Goal: Book appointment/travel/reservation

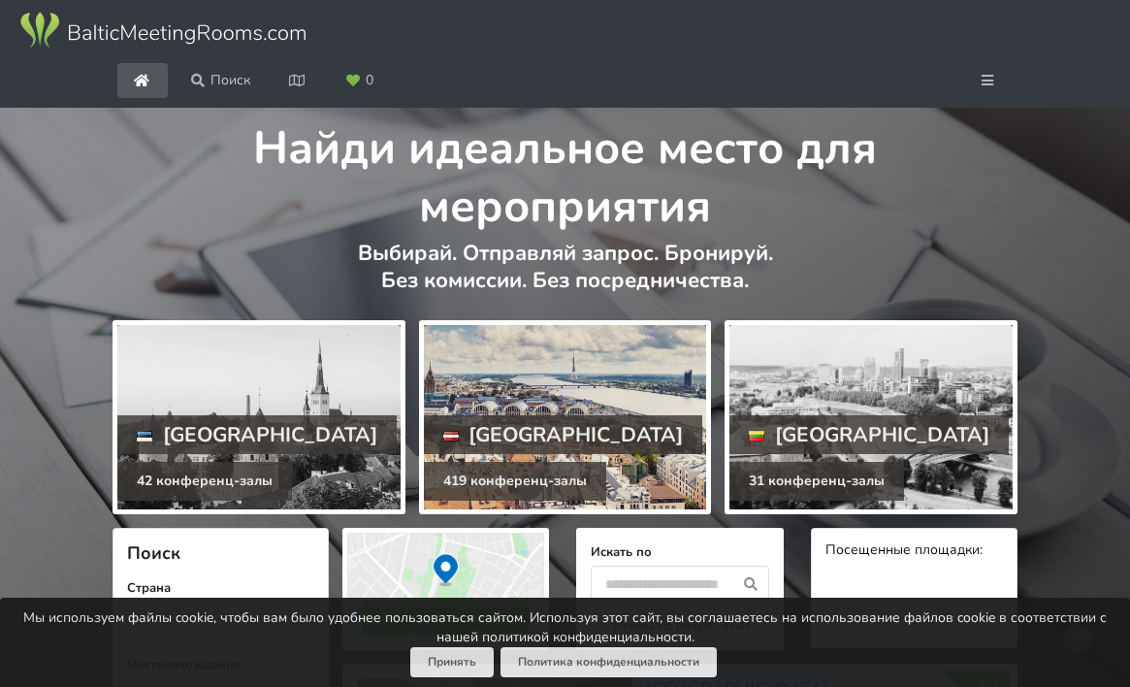
click at [549, 488] on div at bounding box center [565, 417] width 283 height 184
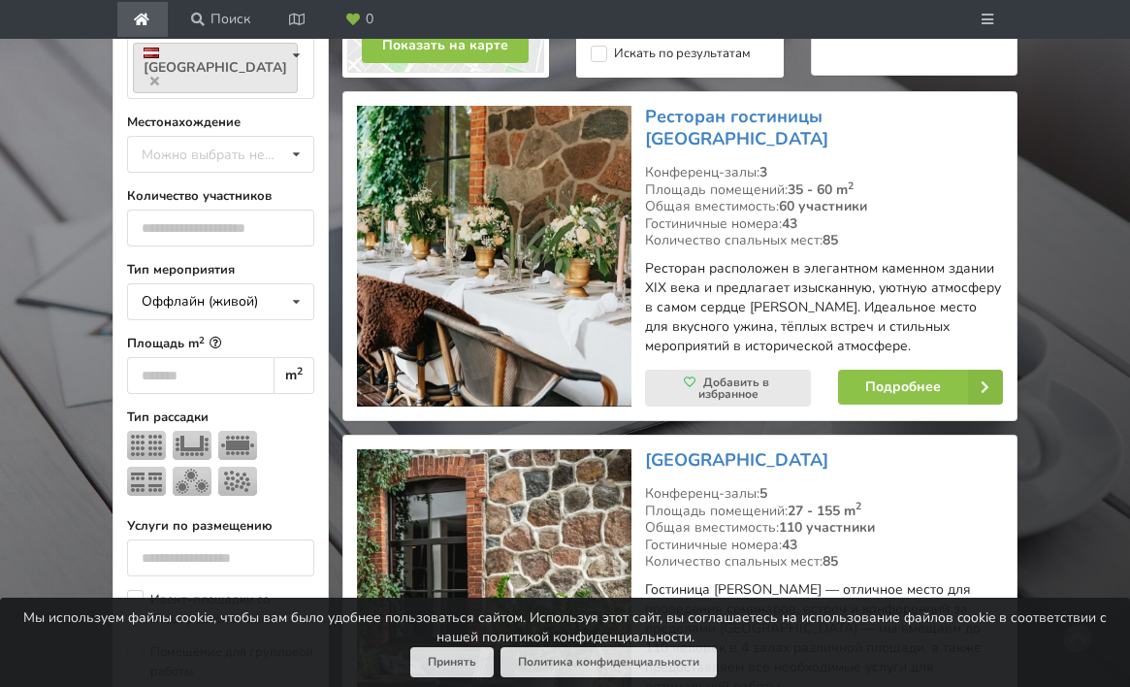
scroll to position [566, 0]
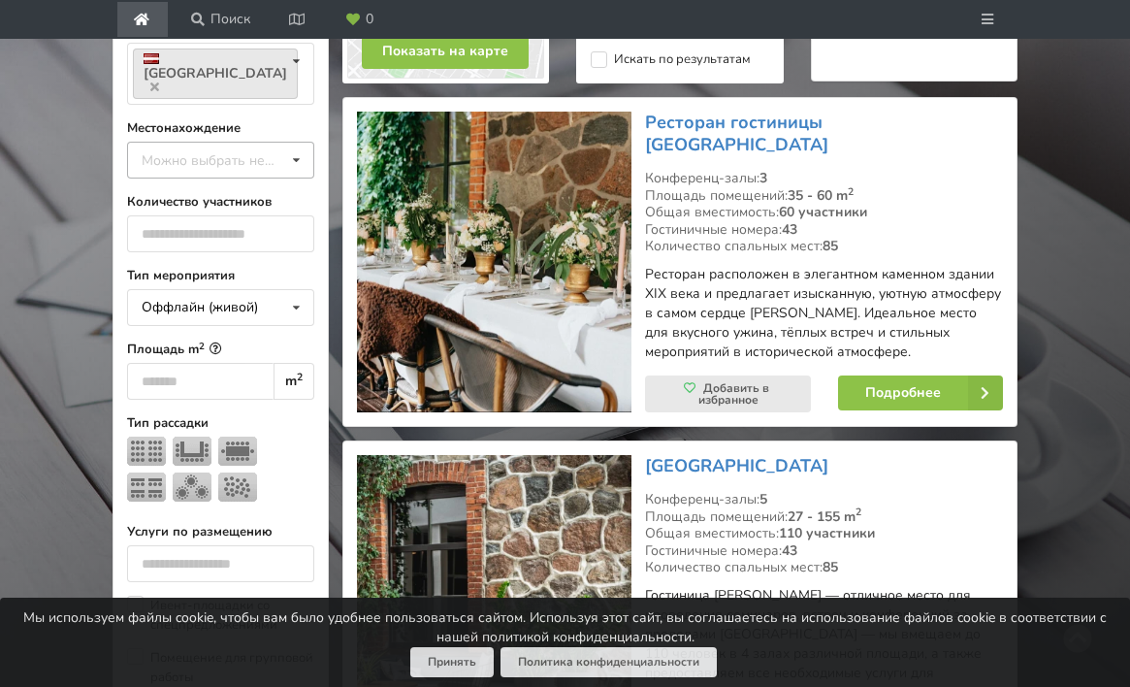
click at [267, 172] on div "Можно выбрать несколько" at bounding box center [229, 160] width 185 height 22
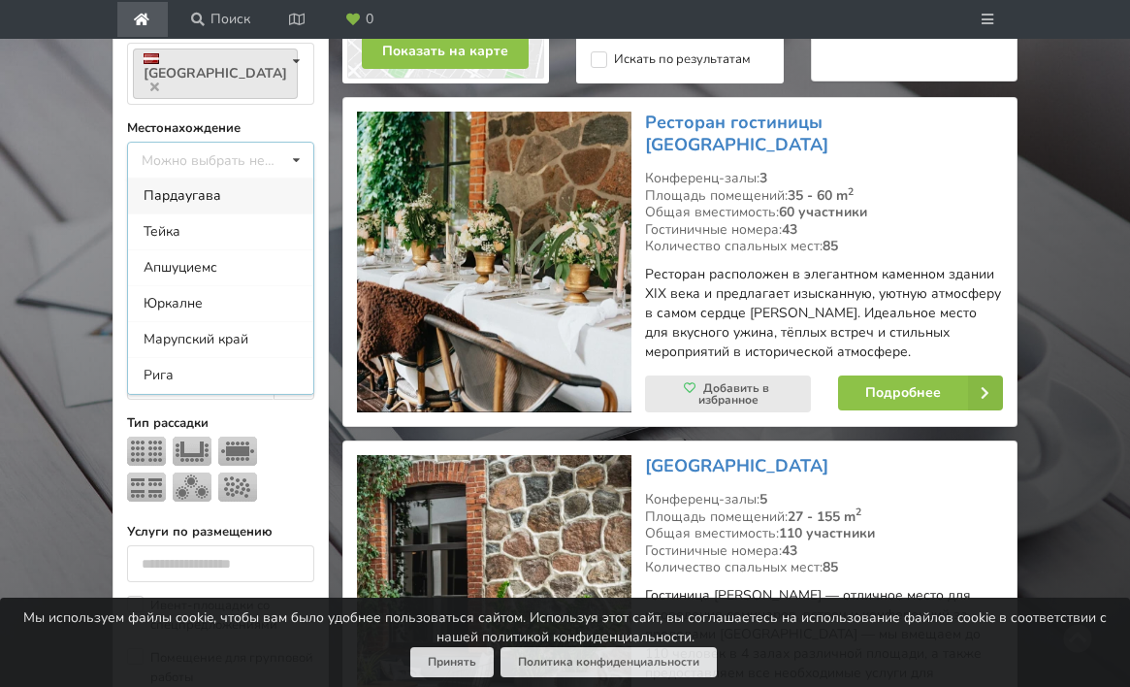
click at [267, 178] on div "Можно выбрать несколько Пардаугава Тейка Апшуциемс Юркалне Марупский край Рига …" at bounding box center [220, 160] width 187 height 37
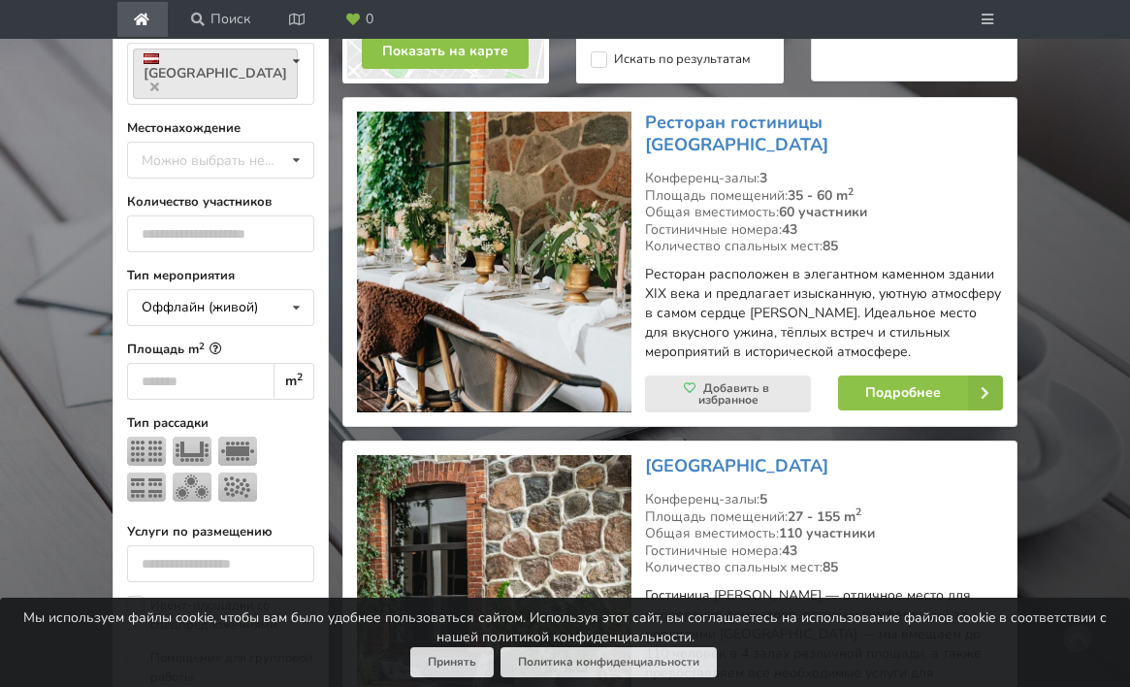
click at [230, 252] on input "number" at bounding box center [220, 233] width 187 height 37
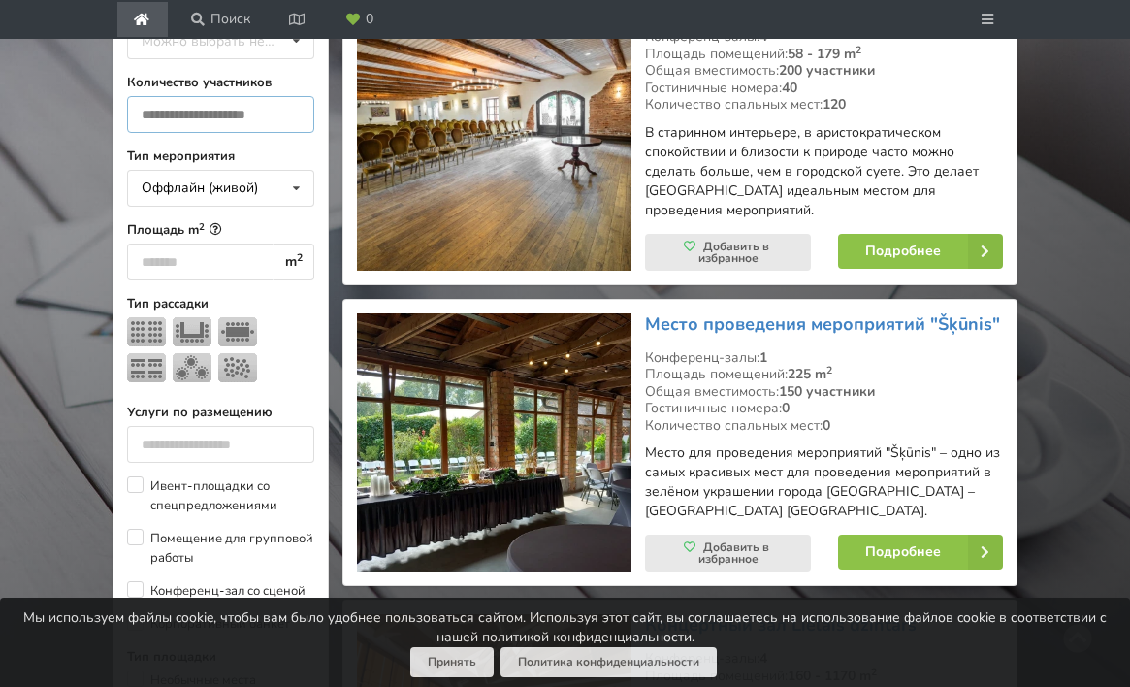
scroll to position [691, 0]
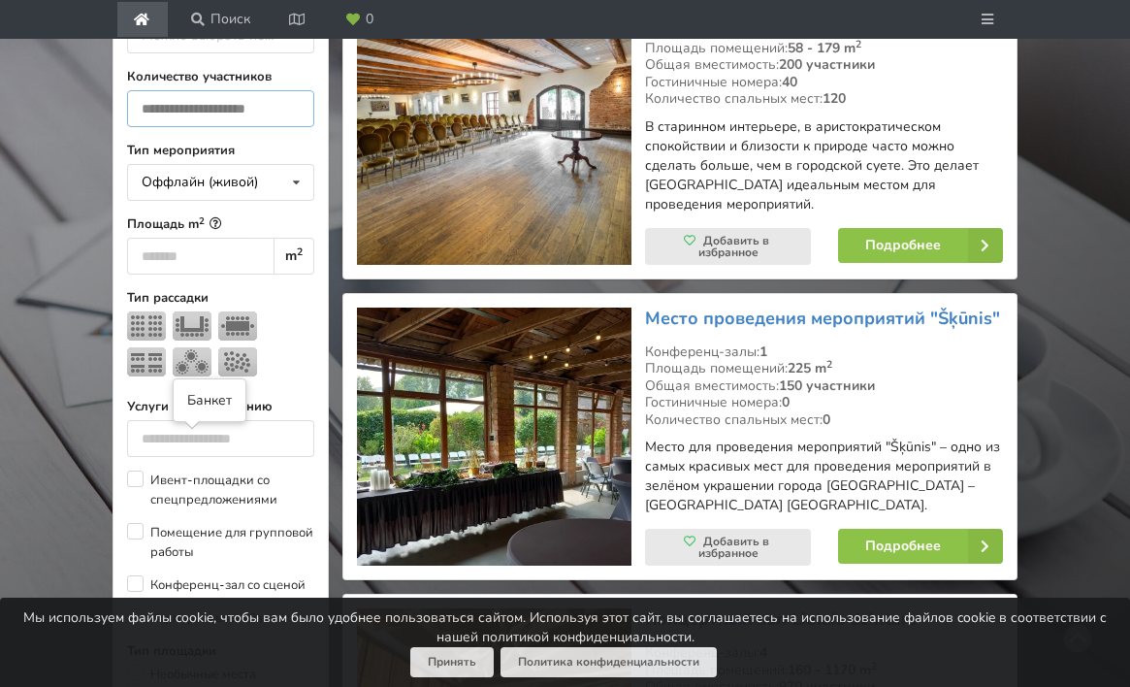
type input "***"
click at [194, 376] on img at bounding box center [192, 361] width 39 height 29
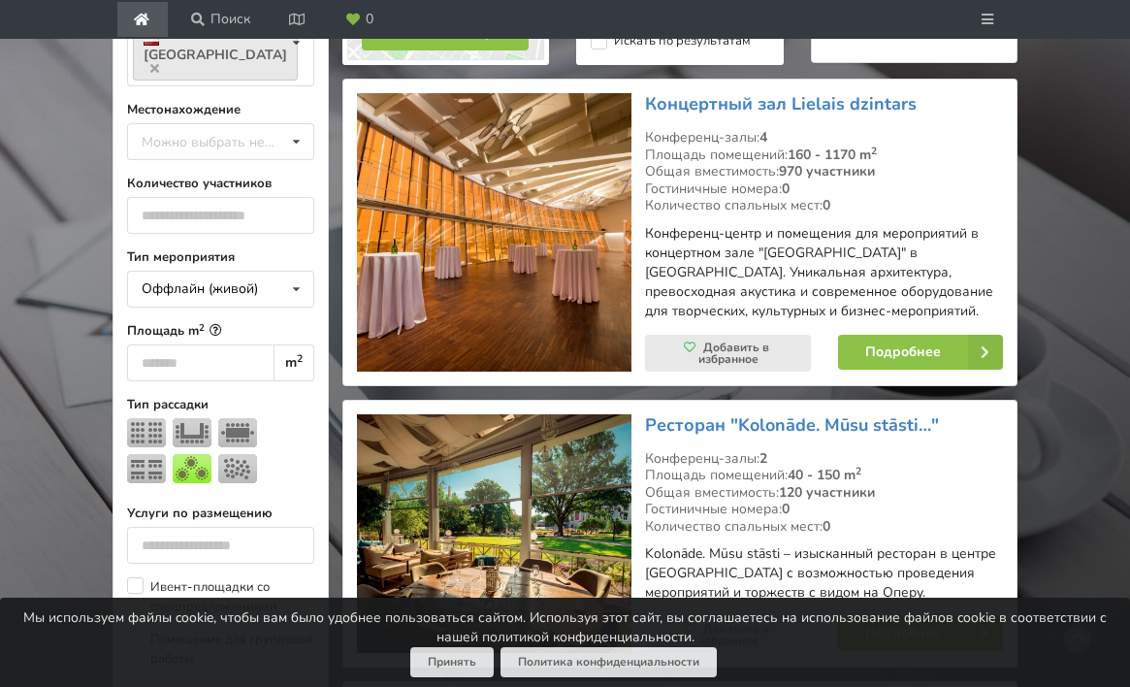
scroll to position [593, 0]
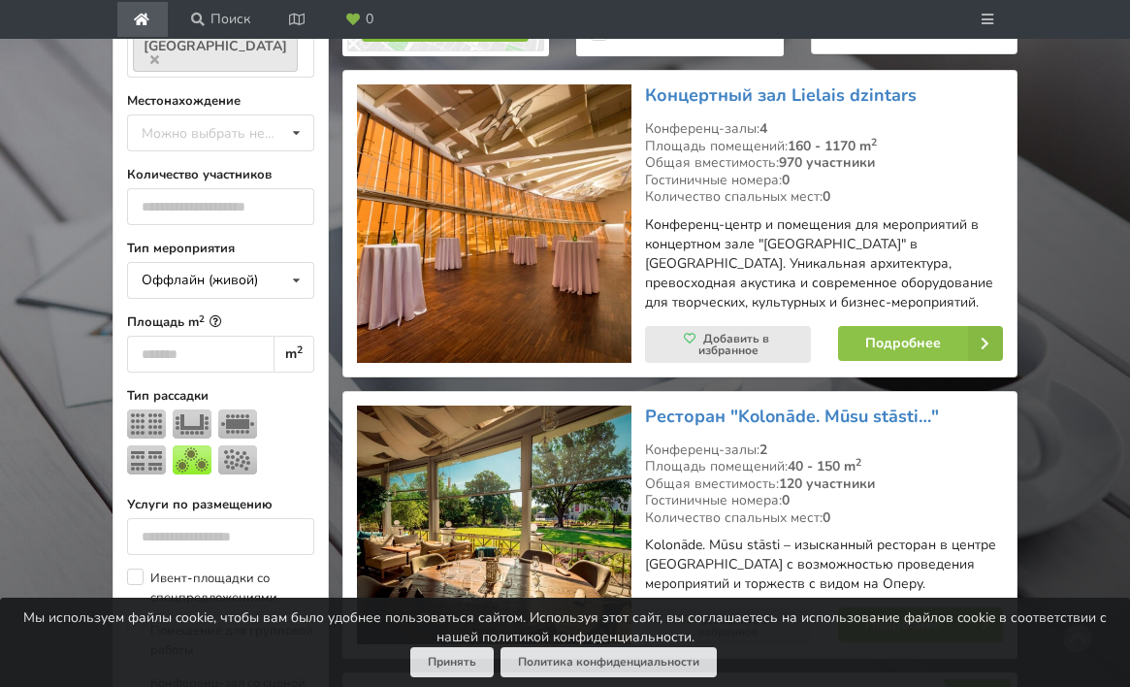
click at [464, 42] on button "Показать на карте" at bounding box center [445, 24] width 167 height 35
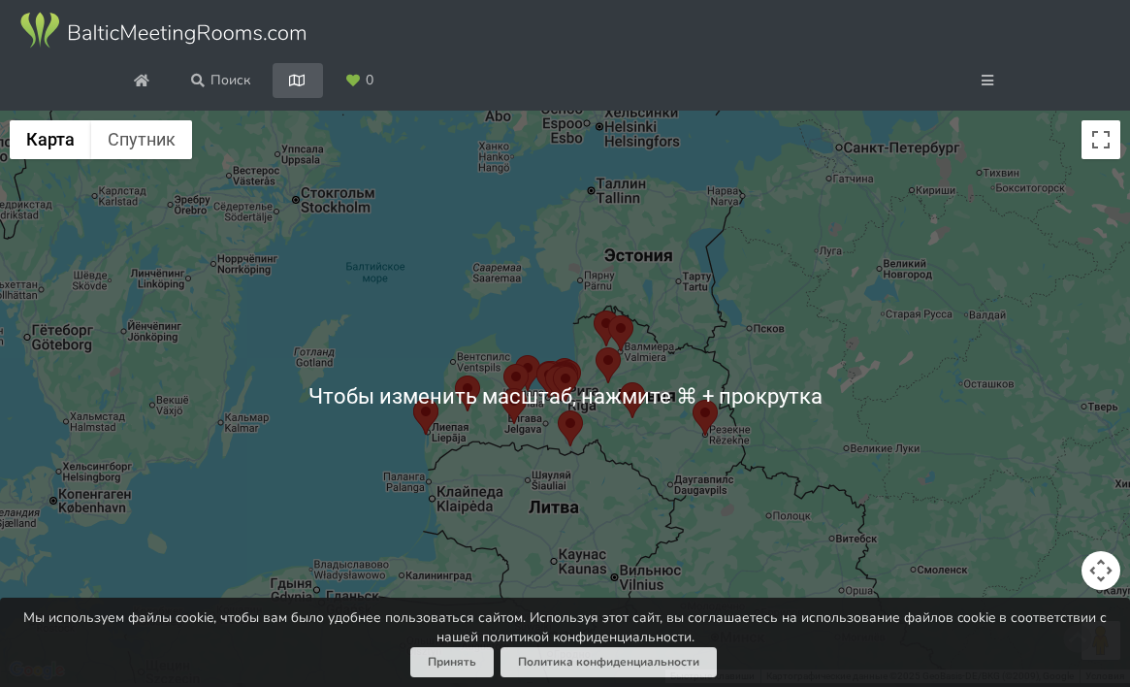
scroll to position [95, 0]
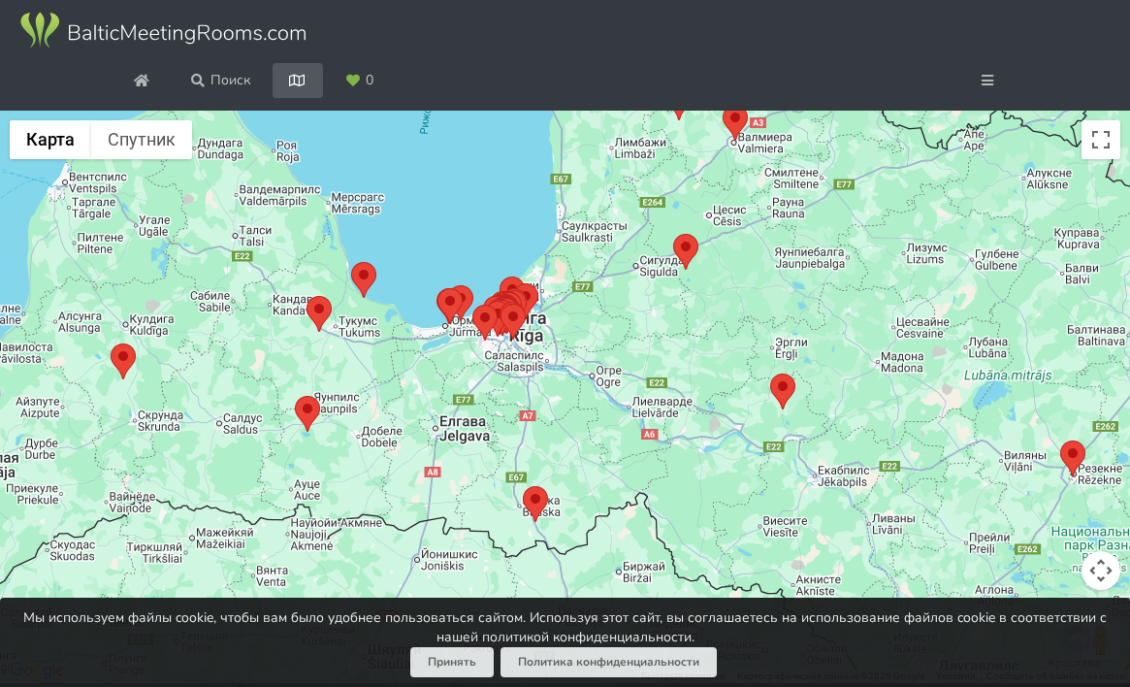
drag, startPoint x: 557, startPoint y: 345, endPoint x: 588, endPoint y: 450, distance: 109.2
click at [588, 449] on div at bounding box center [565, 397] width 1130 height 573
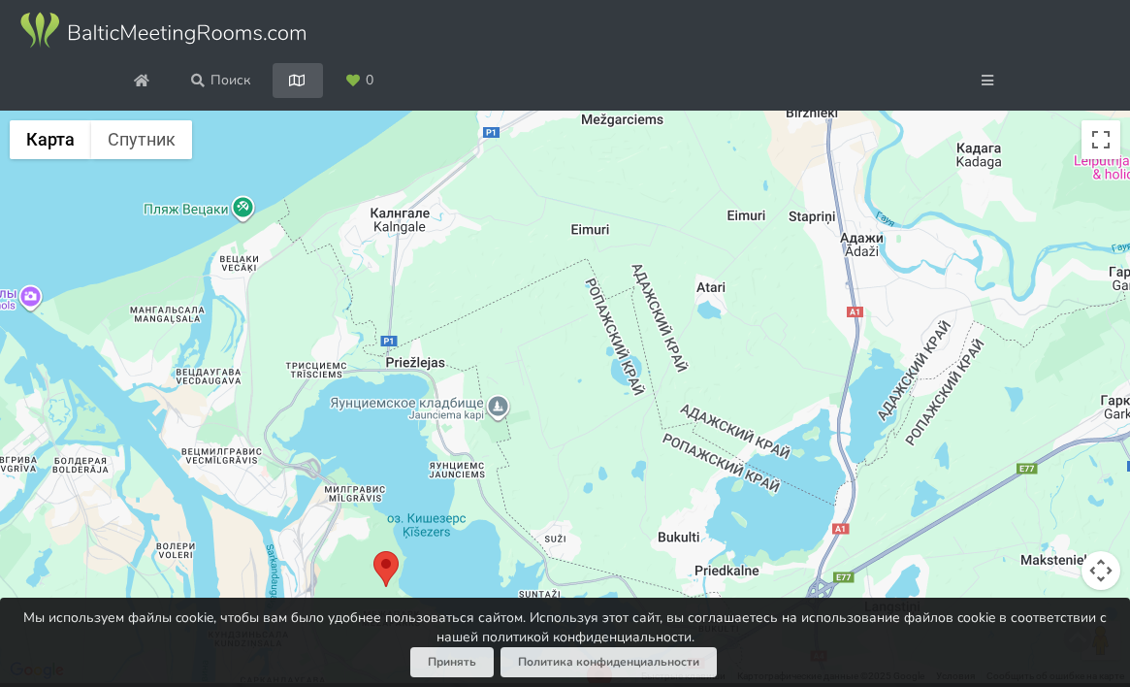
drag, startPoint x: 521, startPoint y: 452, endPoint x: 578, endPoint y: 181, distance: 276.5
click at [578, 181] on div at bounding box center [565, 397] width 1130 height 573
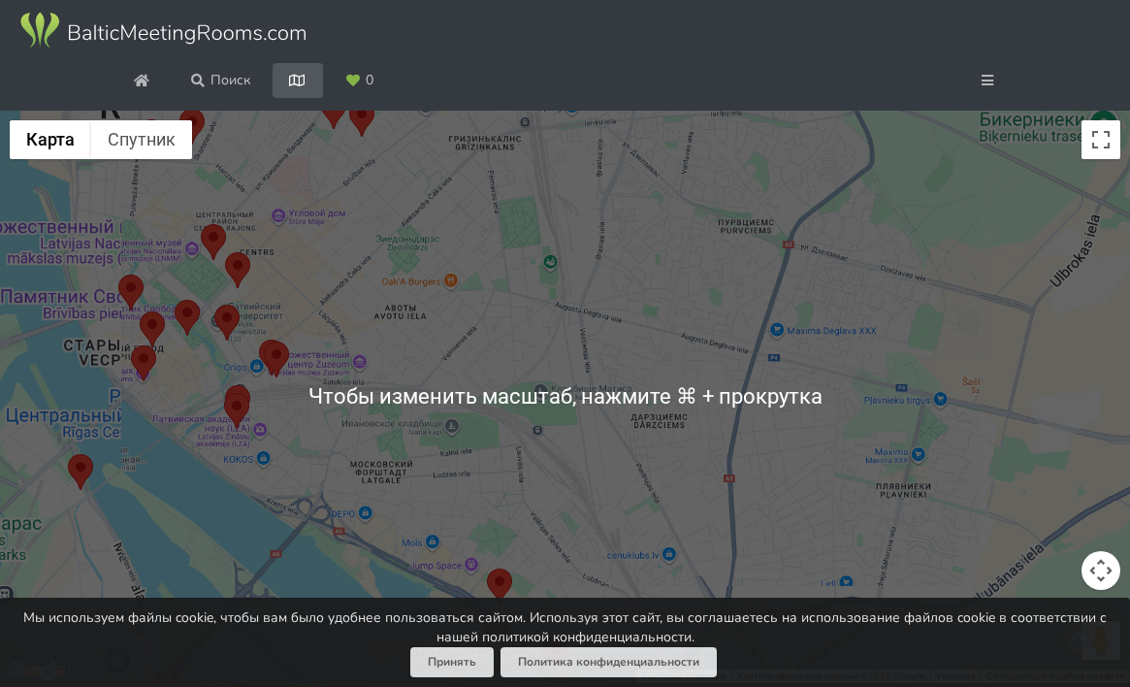
scroll to position [76, 0]
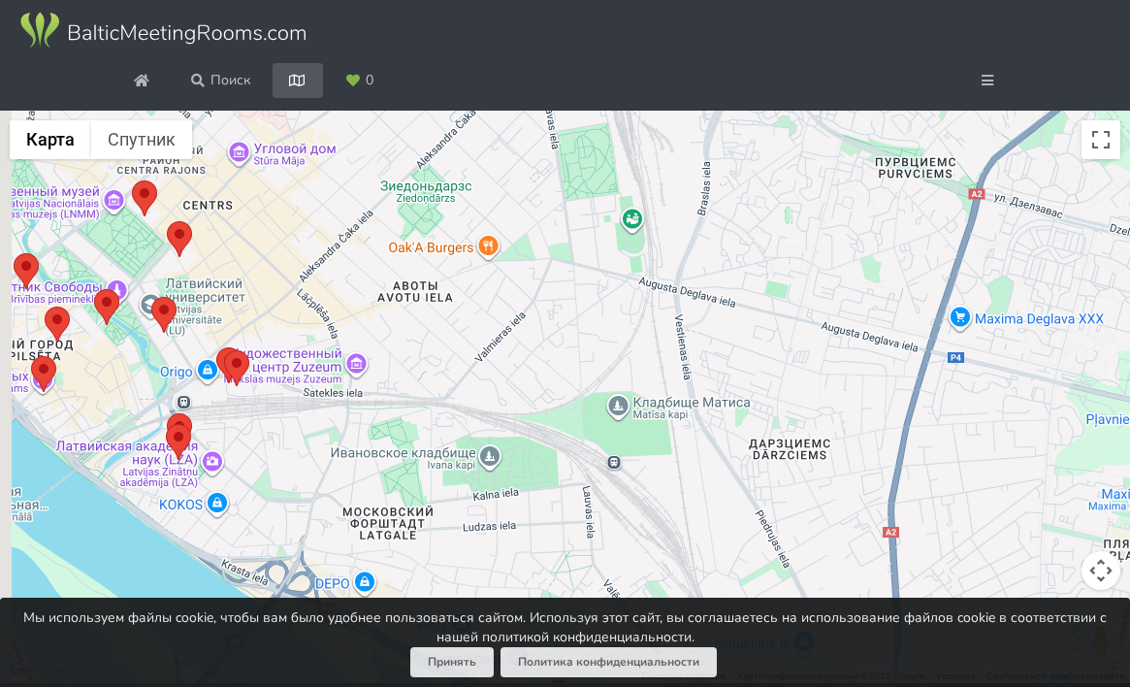
drag, startPoint x: 498, startPoint y: 374, endPoint x: 855, endPoint y: 359, distance: 357.2
click at [854, 361] on div at bounding box center [565, 397] width 1130 height 573
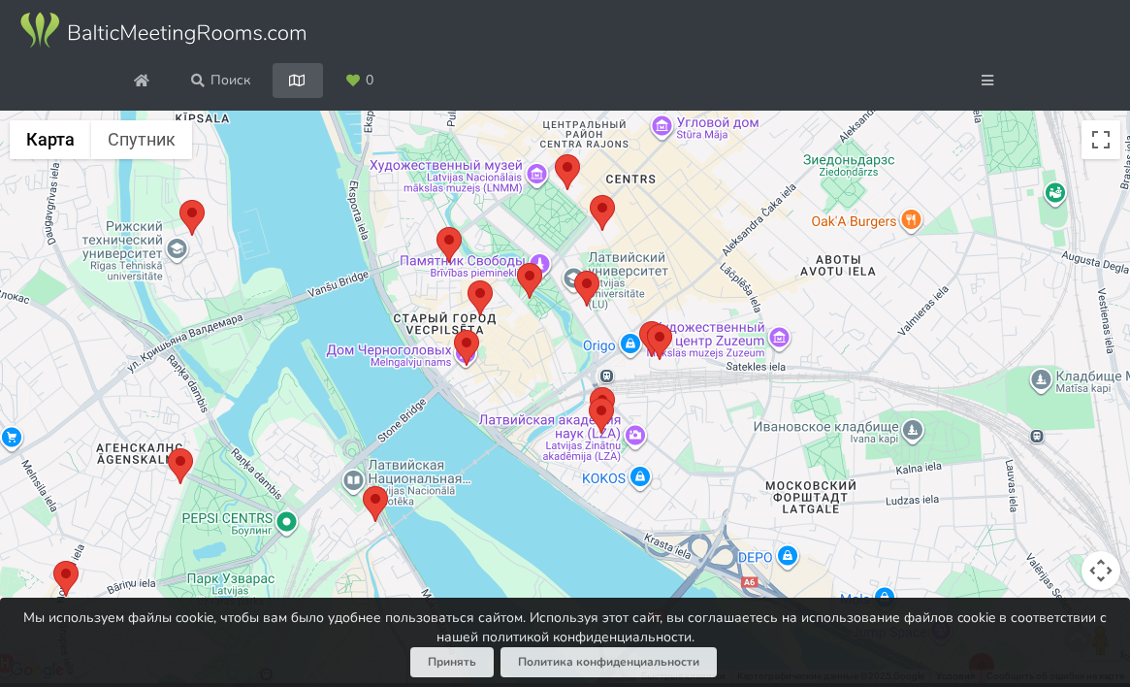
click at [647, 324] on area at bounding box center [647, 324] width 0 height 0
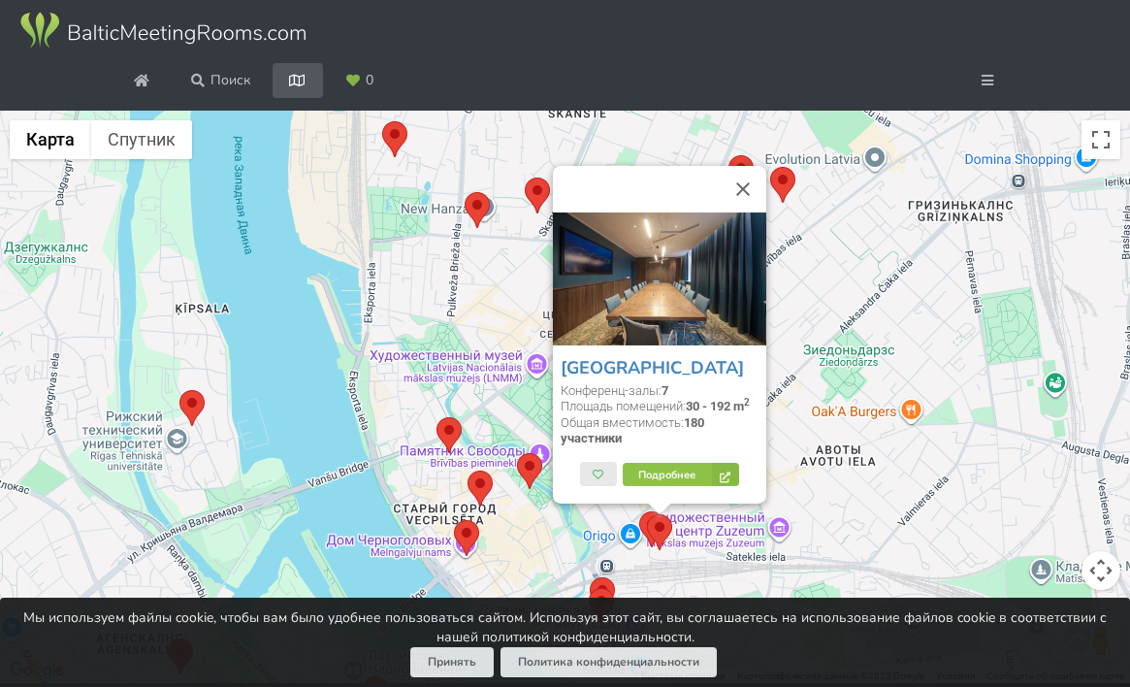
click at [854, 512] on div "Mercure Riga Centre Конференц-залы: 7 Площадь помещений: 30 - 192 m 2 Общая вме…" at bounding box center [565, 397] width 1130 height 573
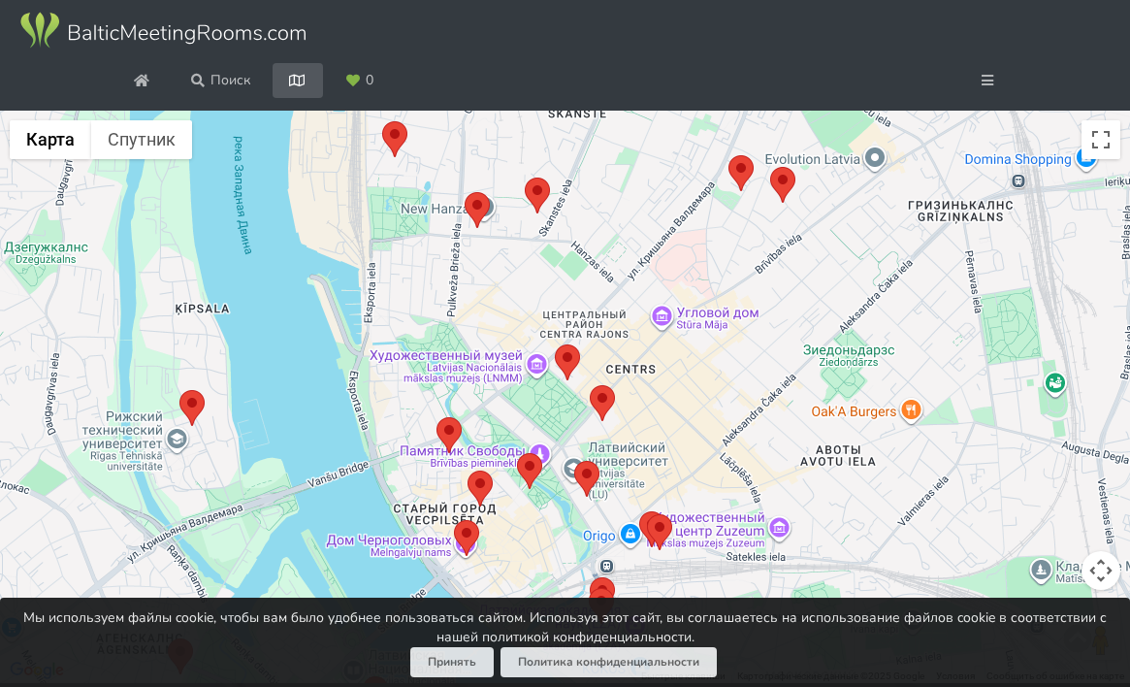
click at [639, 511] on area at bounding box center [639, 511] width 0 height 0
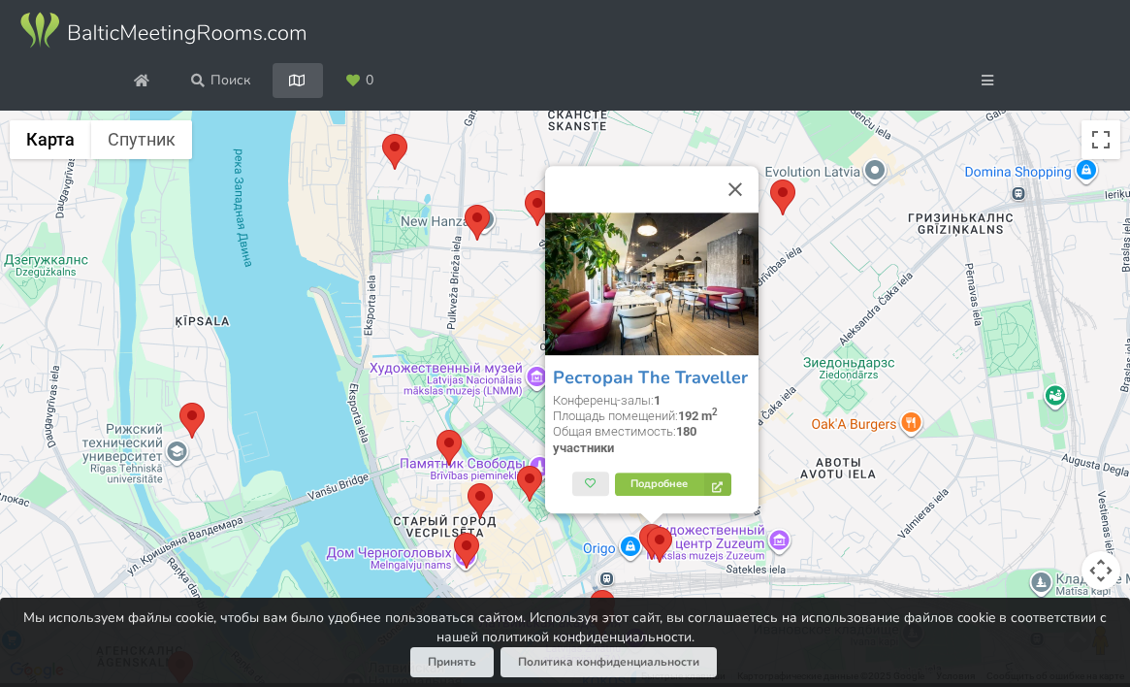
click at [770, 179] on area at bounding box center [770, 179] width 0 height 0
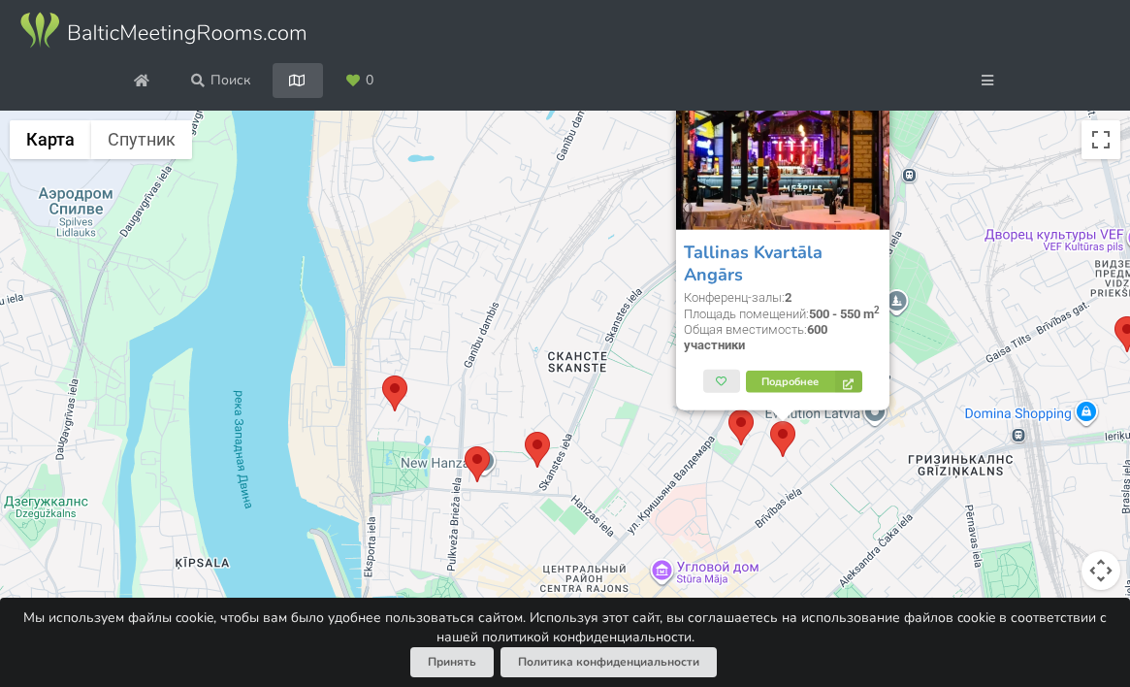
click at [648, 600] on div "Мы используем файлы cookie, чтобы вам было удобнее пользоваться сайтом. Использ…" at bounding box center [565, 641] width 1130 height 89
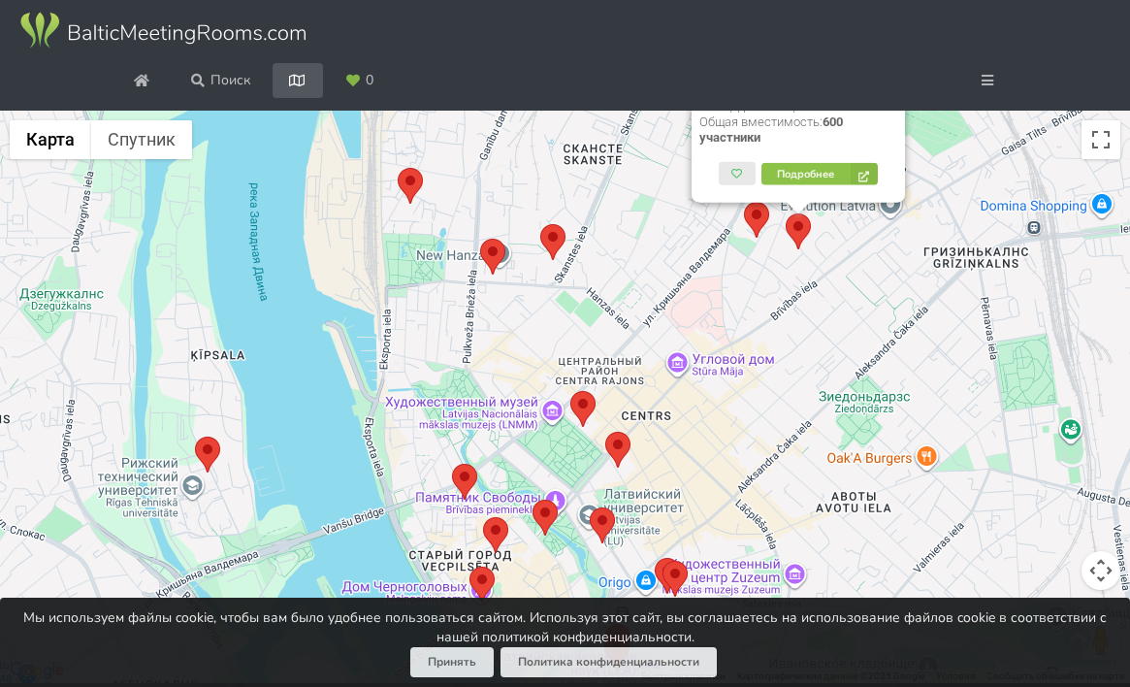
drag, startPoint x: 656, startPoint y: 521, endPoint x: 678, endPoint y: 279, distance: 242.4
click at [679, 282] on div "Tallinas Kvartāla Angārs Конференц-залы: 2 Площадь помещений: 500 - 550 m 2 Общ…" at bounding box center [565, 397] width 1130 height 573
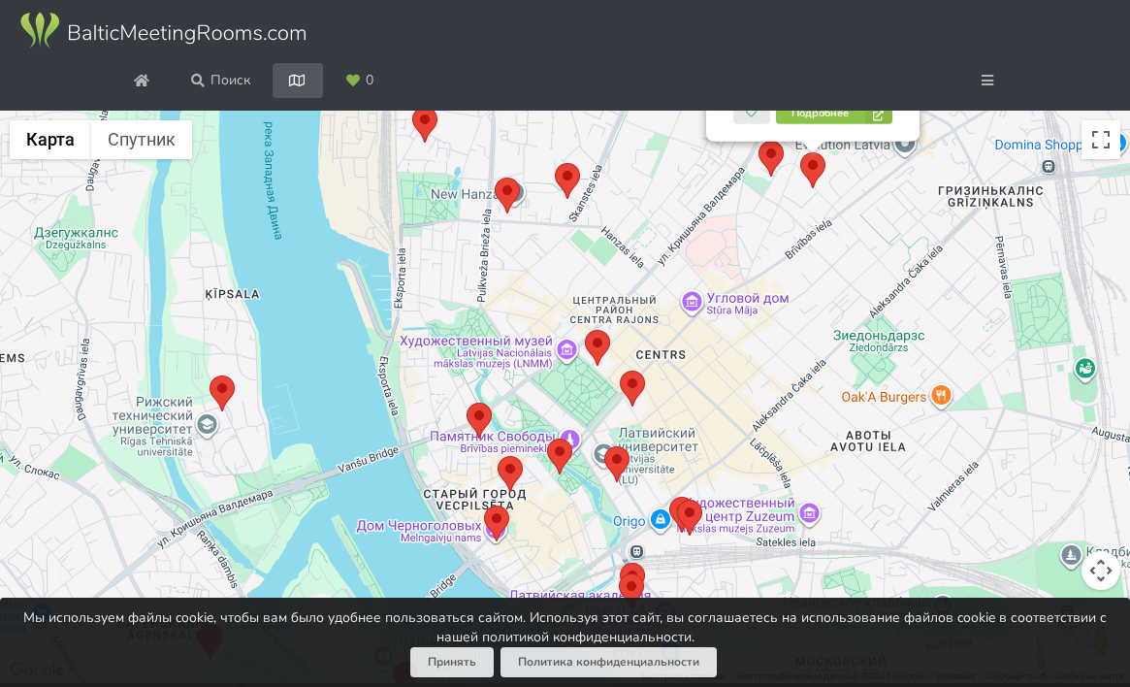
click at [555, 163] on area at bounding box center [555, 163] width 0 height 0
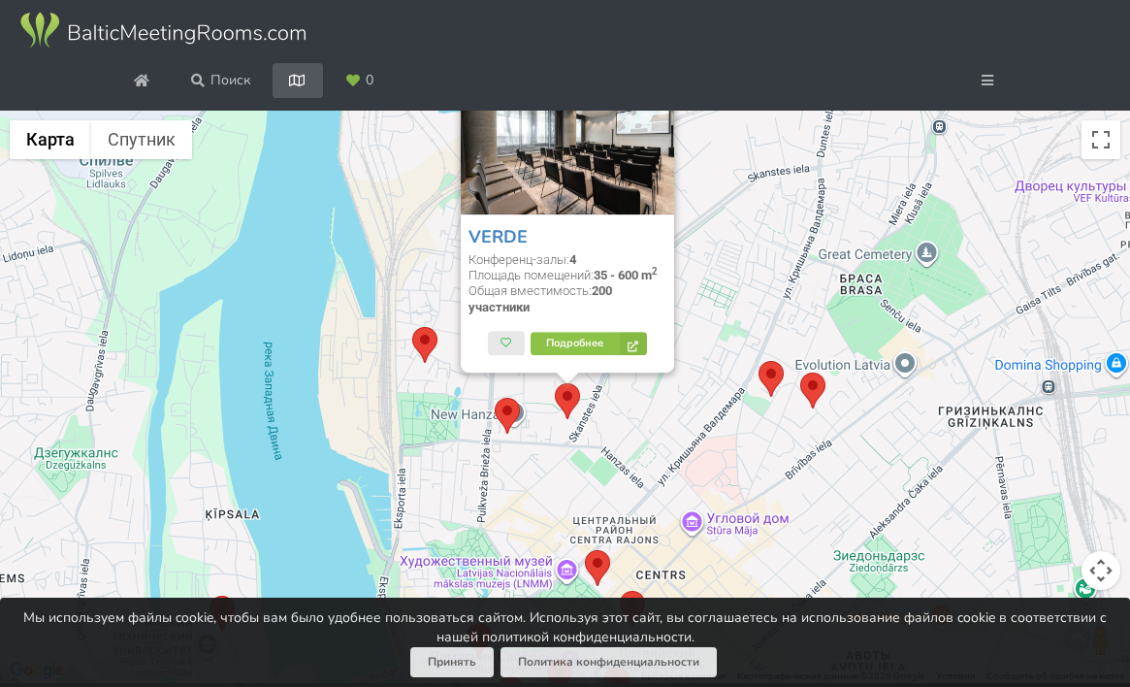
click at [495, 398] on area at bounding box center [495, 398] width 0 height 0
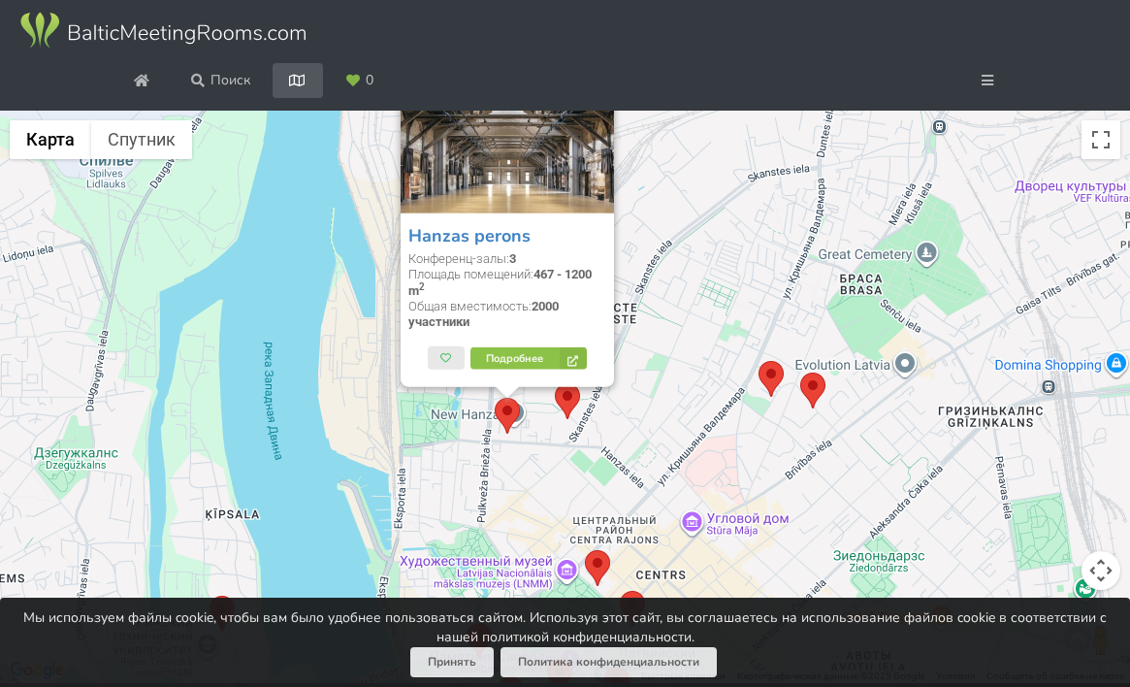
click at [378, 428] on div "Hanzas perons Конференц-залы: 3 Площадь помещений: 467 - 1200 m 2 Общая вместим…" at bounding box center [565, 397] width 1130 height 573
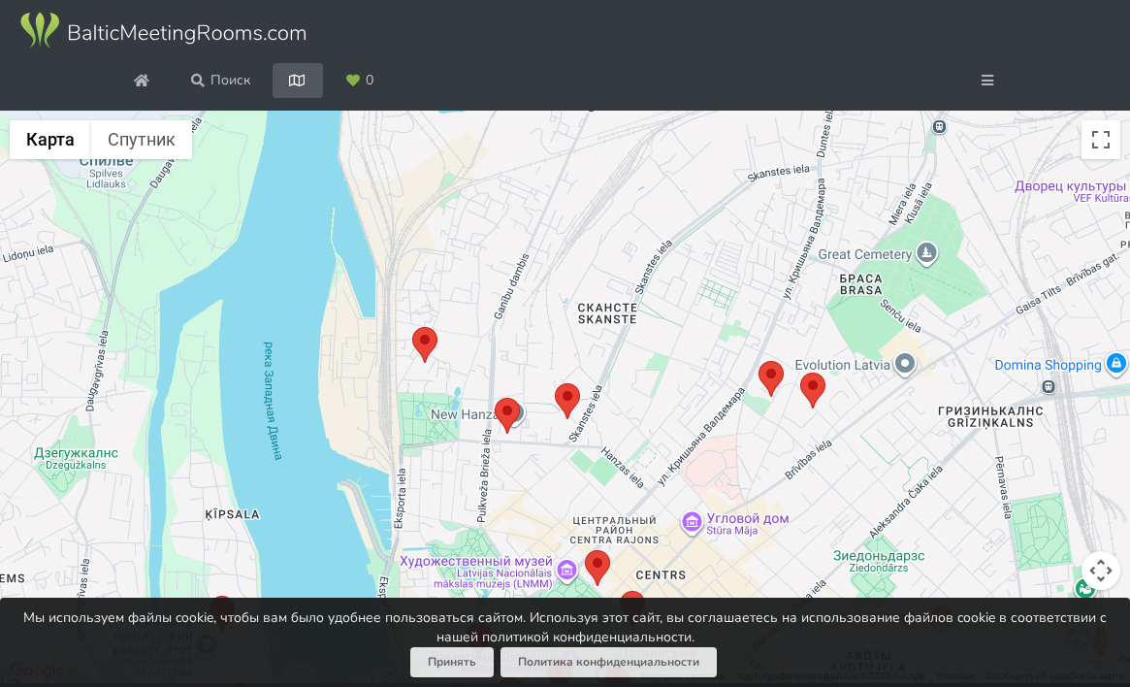
click at [412, 327] on area at bounding box center [412, 327] width 0 height 0
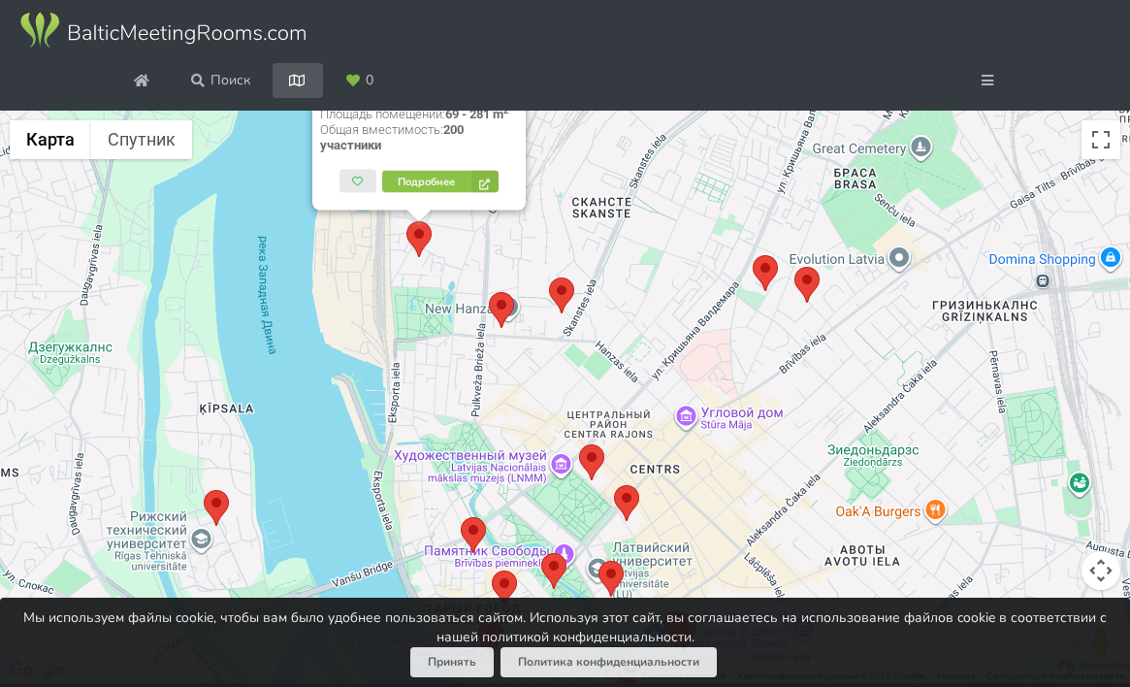
drag, startPoint x: 627, startPoint y: 458, endPoint x: 597, endPoint y: 177, distance: 281.8
click at [597, 176] on div "Joker klubs Конференц-залы: 2 Площадь помещений: 69 - 281 m 2 Общая вместимость…" at bounding box center [565, 397] width 1130 height 573
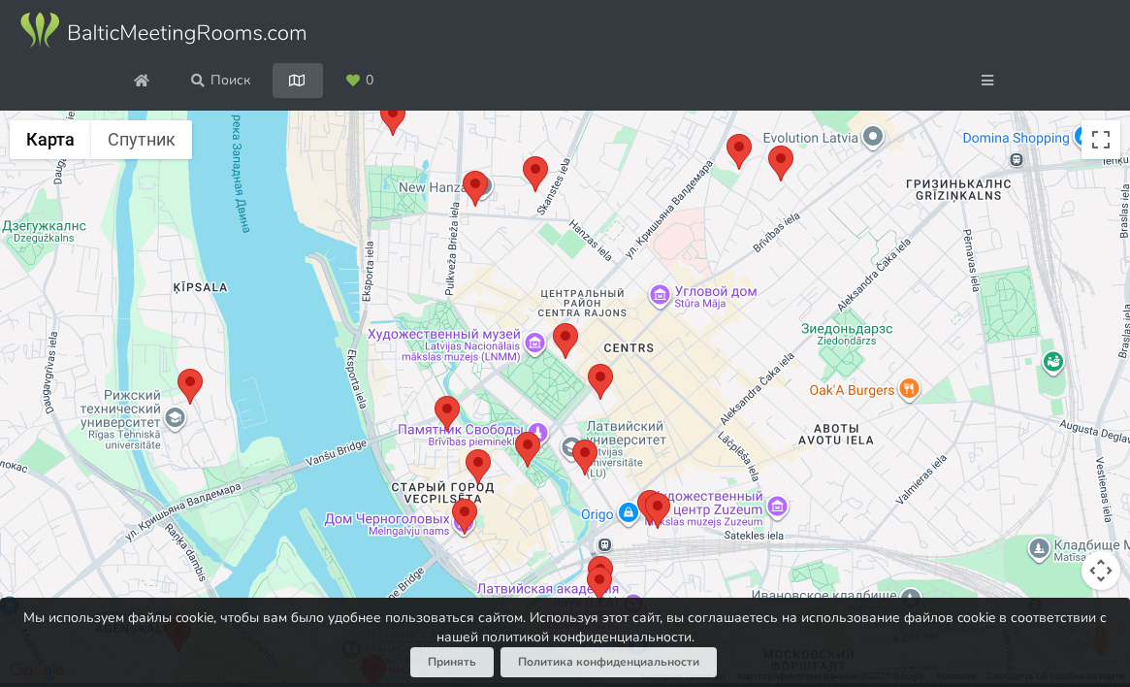
click at [434, 396] on area at bounding box center [434, 396] width 0 height 0
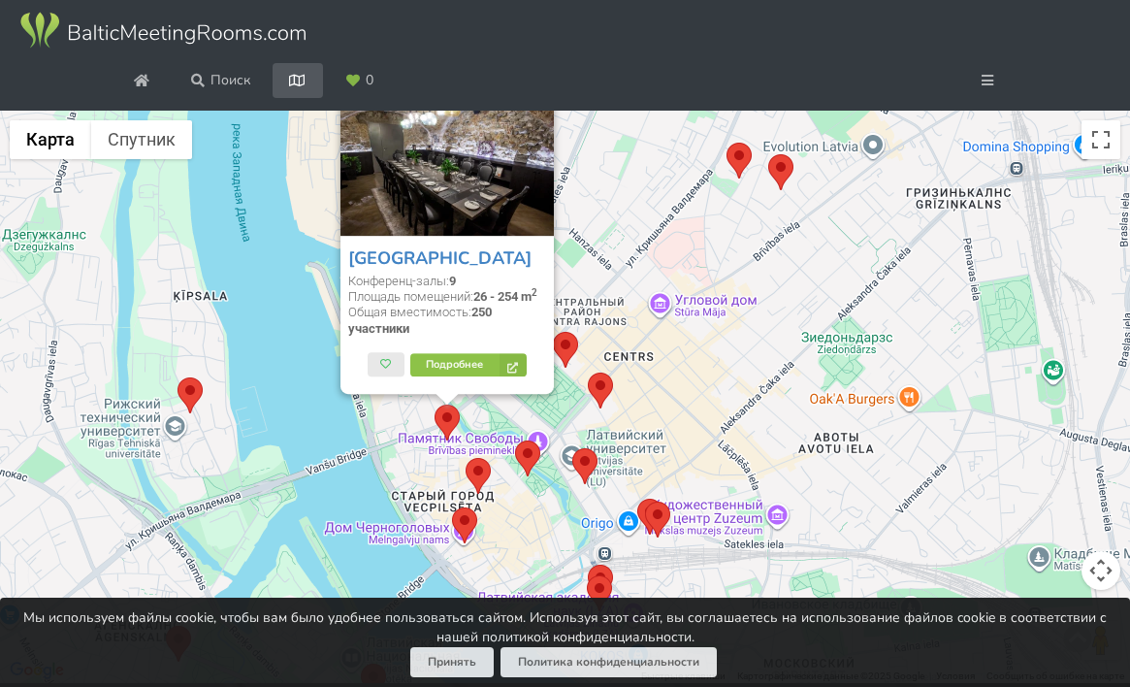
click at [465, 458] on area at bounding box center [465, 458] width 0 height 0
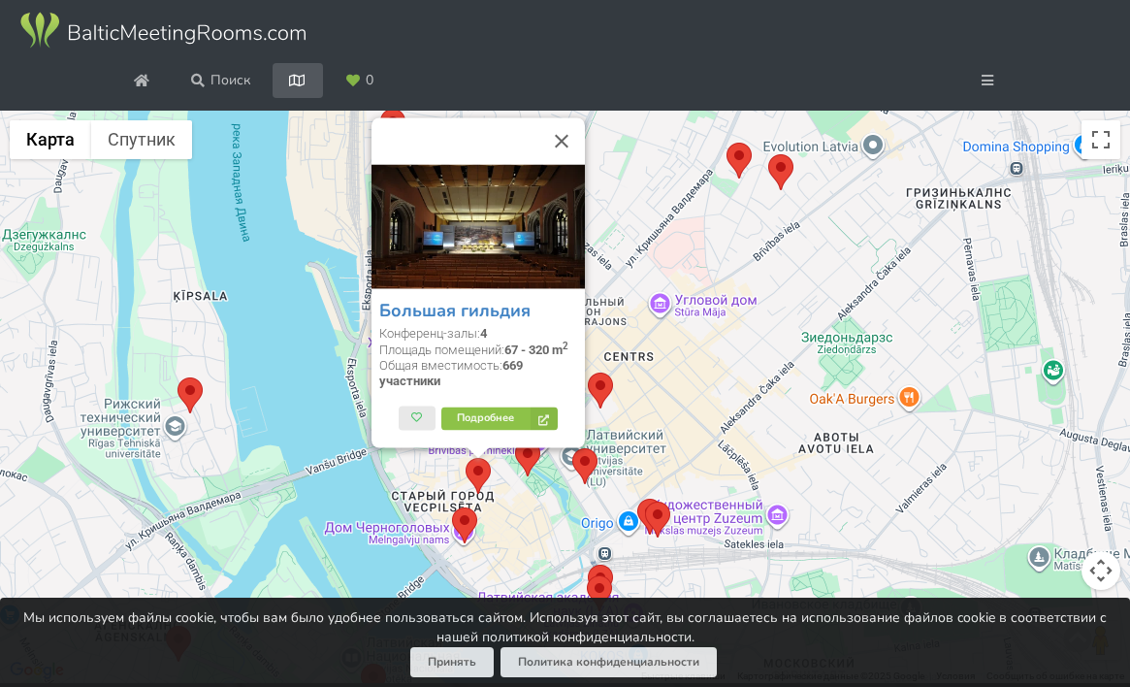
click at [452, 507] on area at bounding box center [452, 507] width 0 height 0
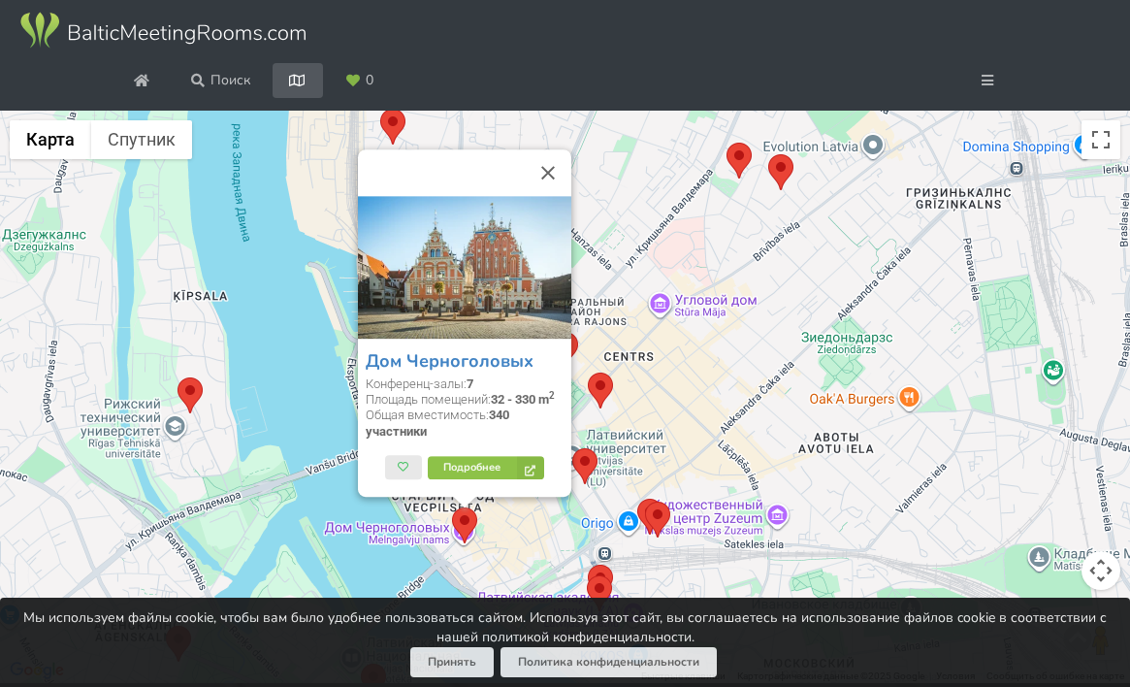
click at [555, 564] on div "Дом Черноголовых Конференц-залы: 7 Площадь помещений: 32 - 330 m 2 Общая вмести…" at bounding box center [565, 397] width 1130 height 573
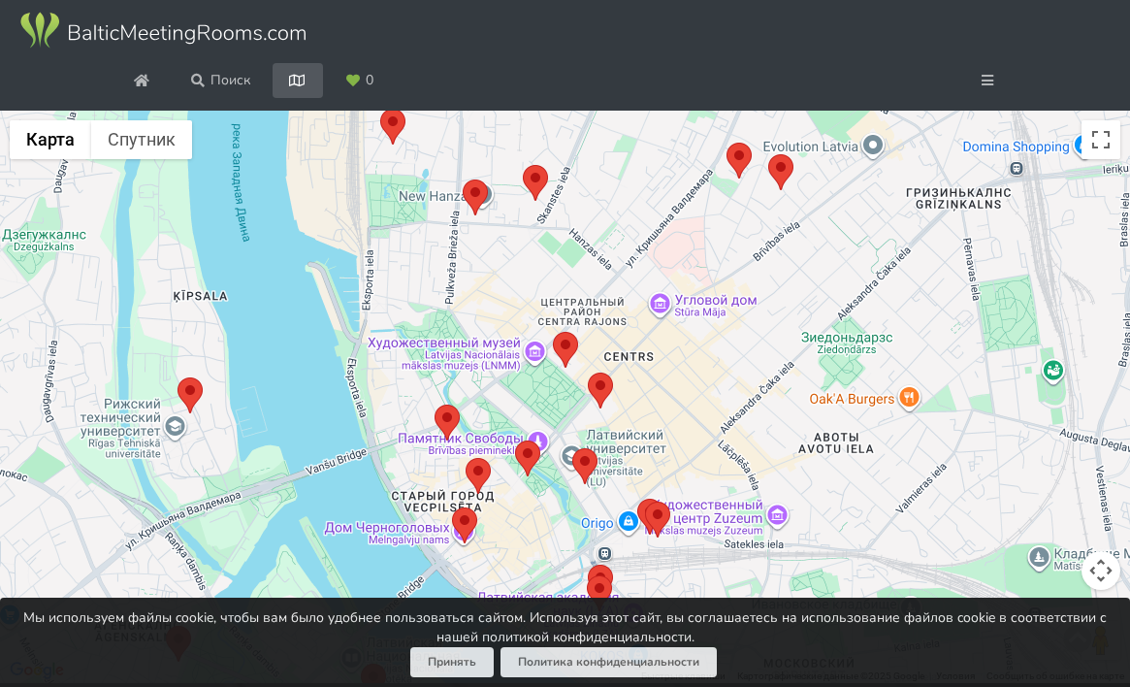
click at [515, 440] on area at bounding box center [515, 440] width 0 height 0
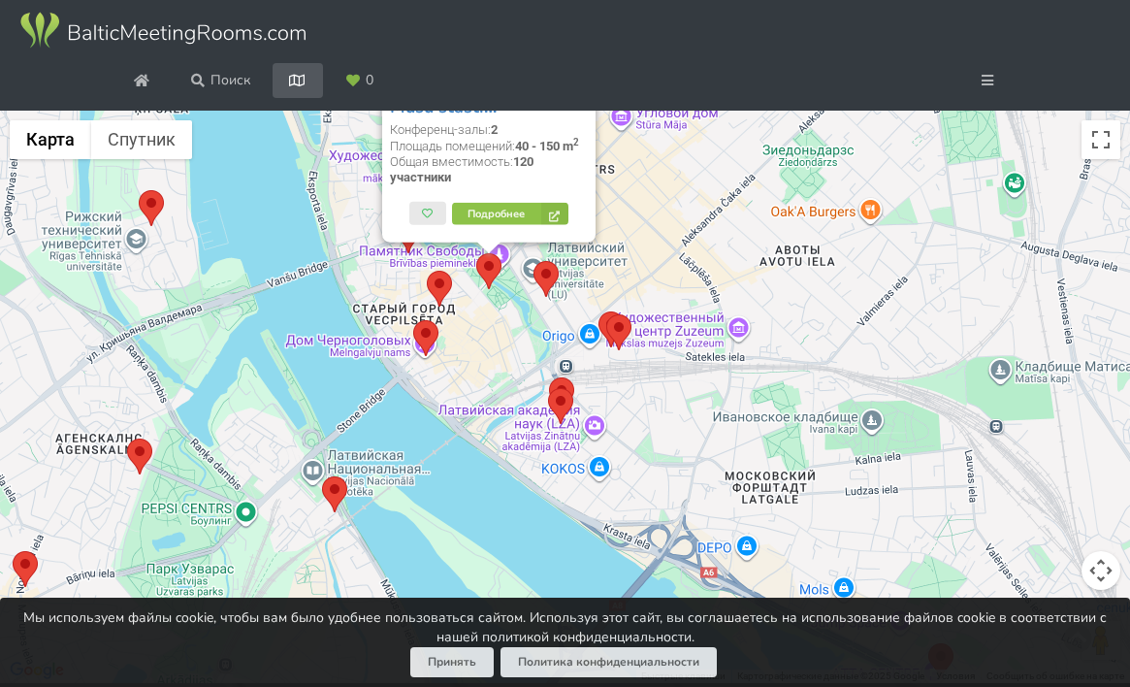
drag, startPoint x: 784, startPoint y: 464, endPoint x: 735, endPoint y: 235, distance: 235.1
click at [735, 235] on div "Ресторан "Kolonāde. Mūsu stāsti…" Конференц-залы: 2 Площадь помещений: 40 - 150…" at bounding box center [565, 397] width 1130 height 573
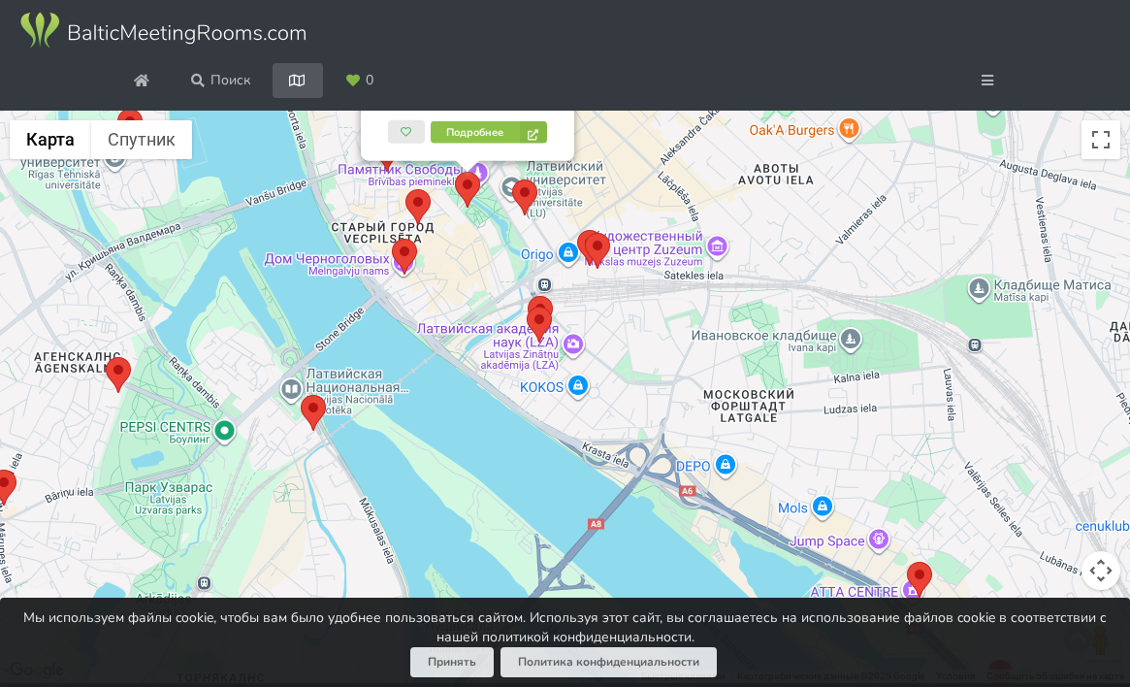
click at [527, 306] on area at bounding box center [527, 306] width 0 height 0
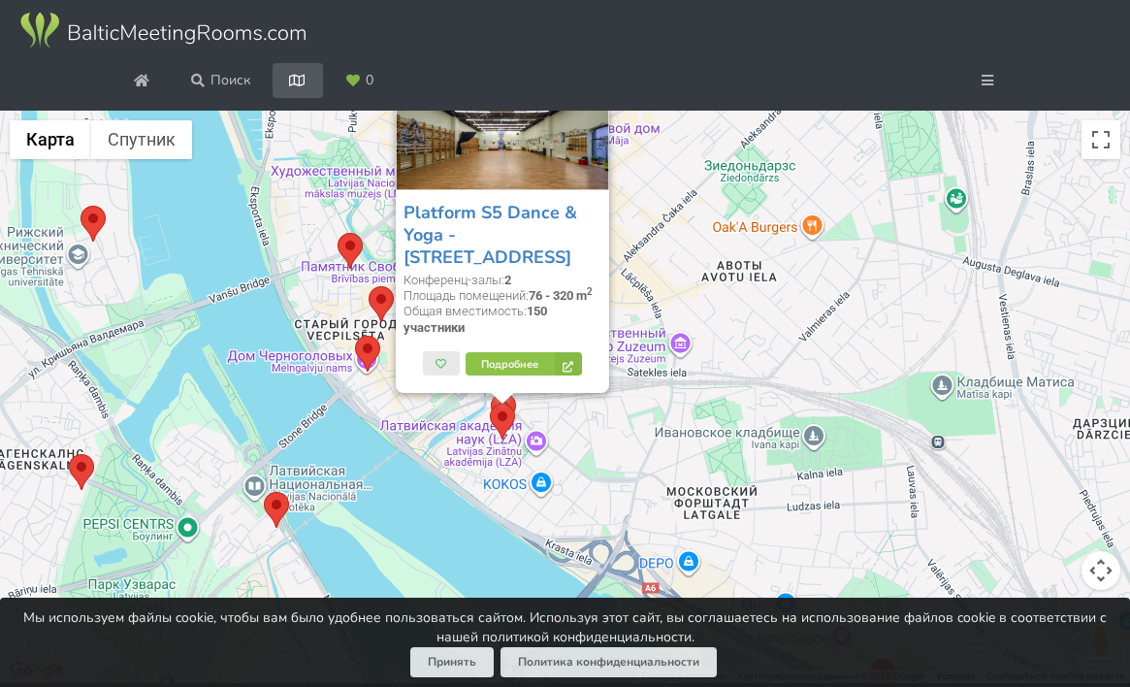
drag, startPoint x: 705, startPoint y: 509, endPoint x: 656, endPoint y: 343, distance: 172.8
click at [657, 342] on div "Platform S5 Dance & Yoga - Spīķeru iela 5 Конференц-залы: 2 Площадь помещений: …" at bounding box center [565, 397] width 1130 height 573
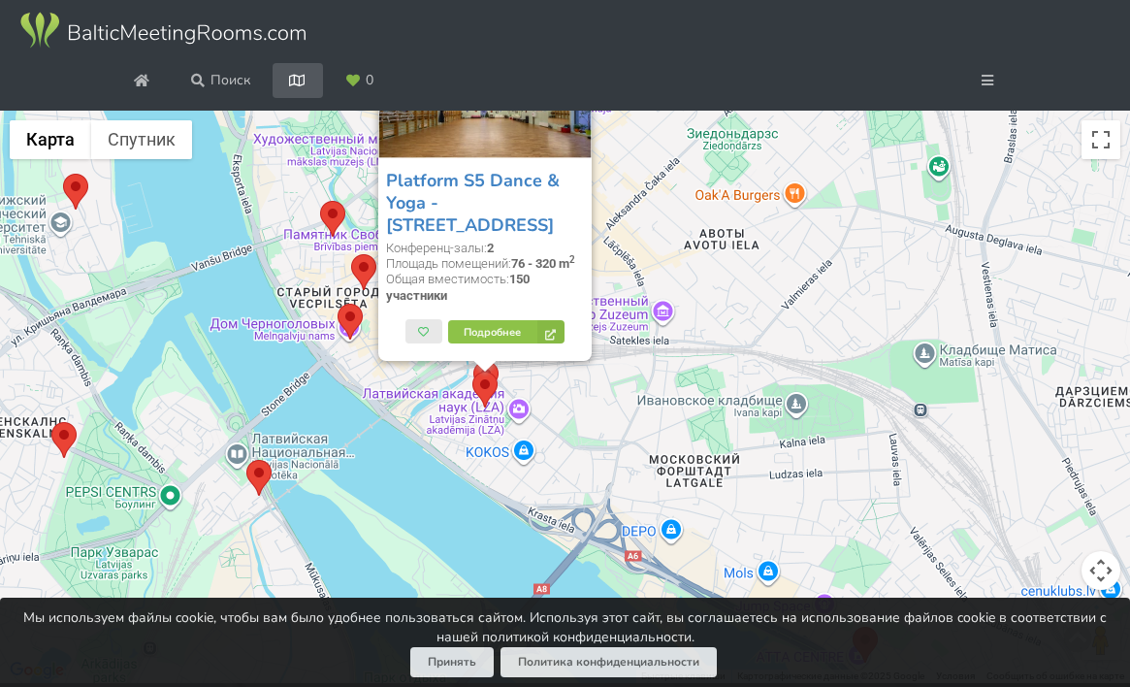
click at [577, 441] on div "Platform S5 Dance & Yoga - Spīķeru iela 5 Конференц-залы: 2 Площадь помещений: …" at bounding box center [565, 397] width 1130 height 573
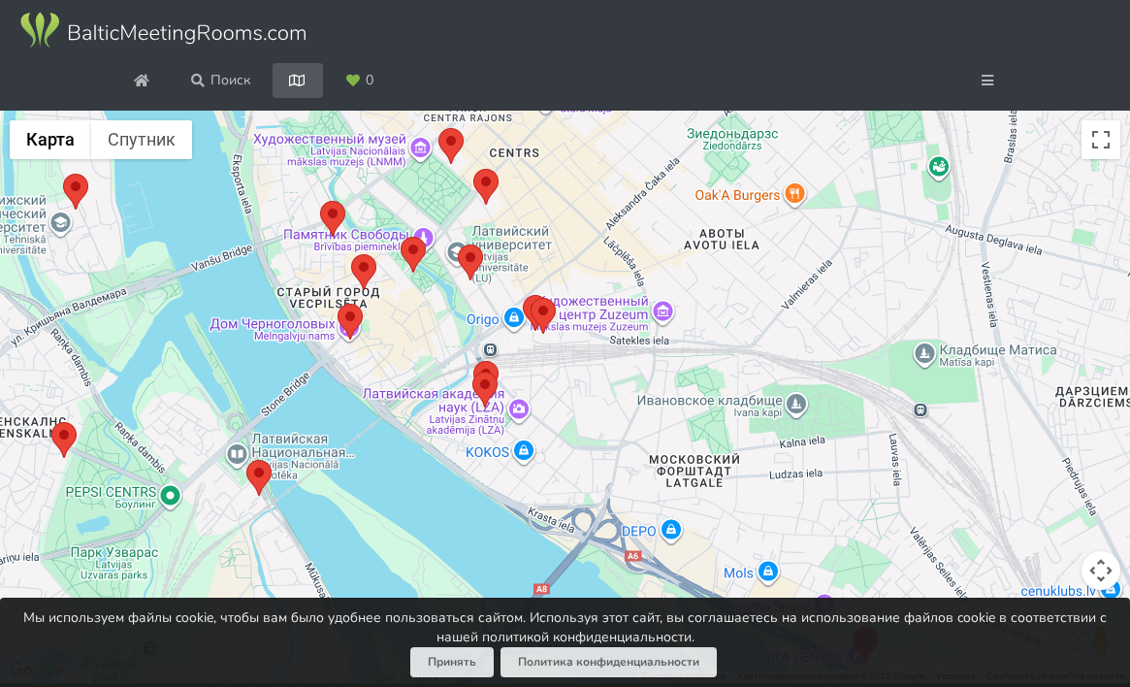
click at [577, 441] on div at bounding box center [565, 397] width 1130 height 573
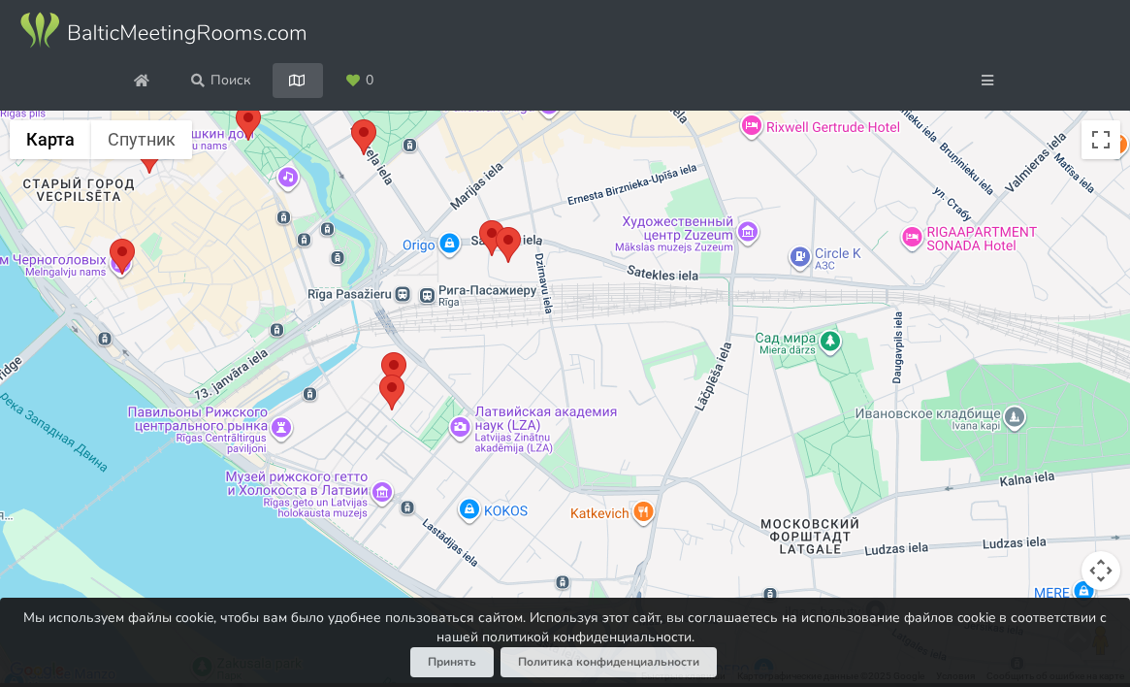
click at [381, 352] on area at bounding box center [381, 352] width 0 height 0
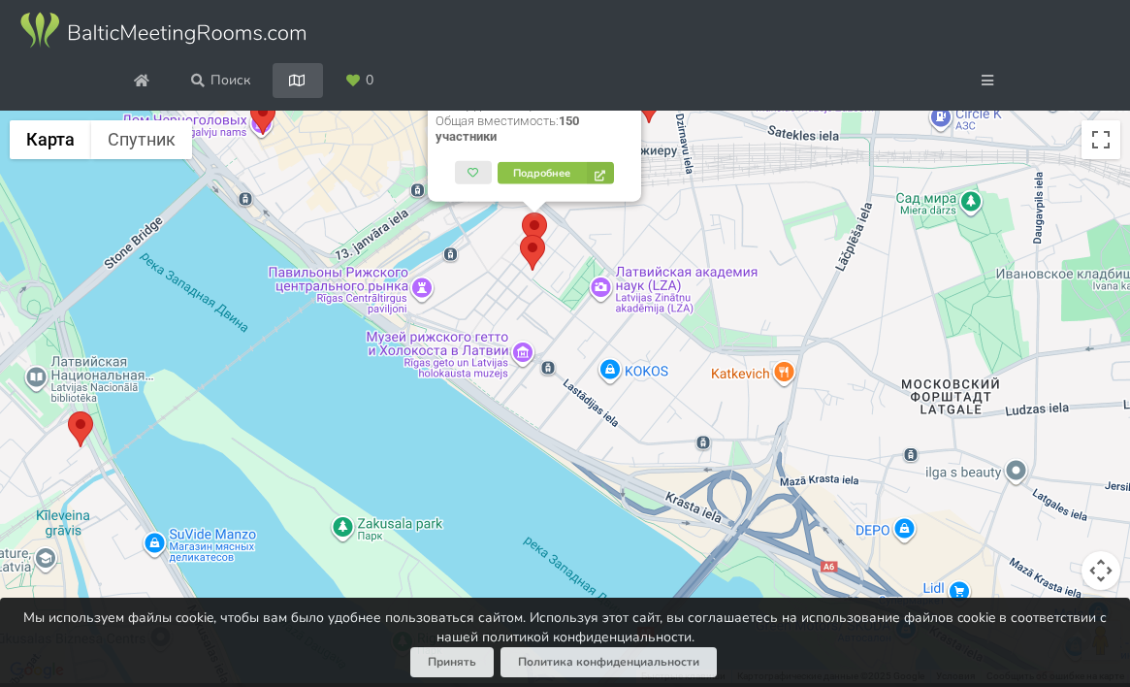
drag, startPoint x: 539, startPoint y: 491, endPoint x: 736, endPoint y: 201, distance: 350.4
click at [736, 201] on div "Platform P3 Expo - Pūpolu iela 3 Конференц-залы: 2 Площадь помещений: 430 - 437…" at bounding box center [565, 397] width 1130 height 573
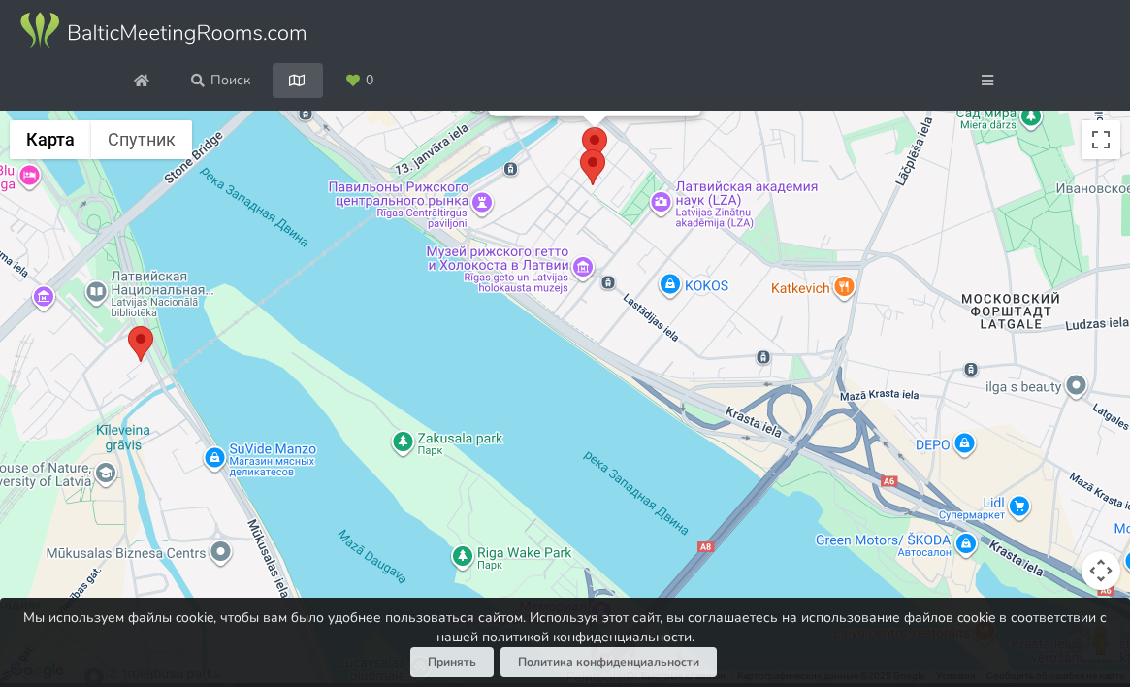
click at [128, 326] on area at bounding box center [128, 326] width 0 height 0
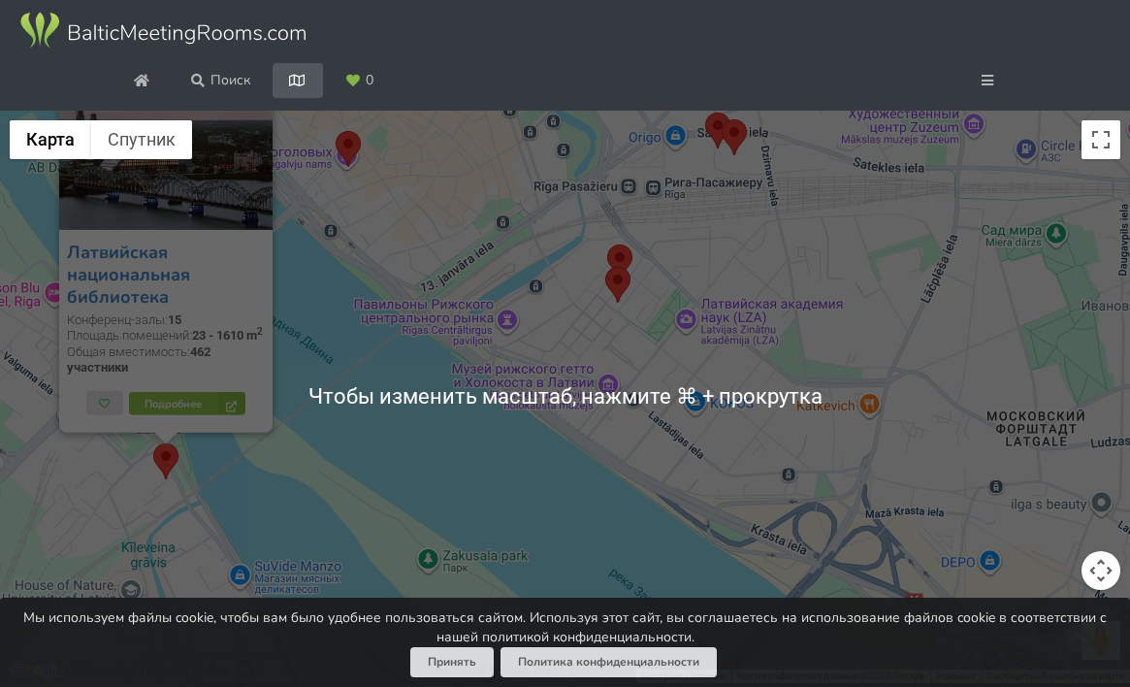
scroll to position [111, 0]
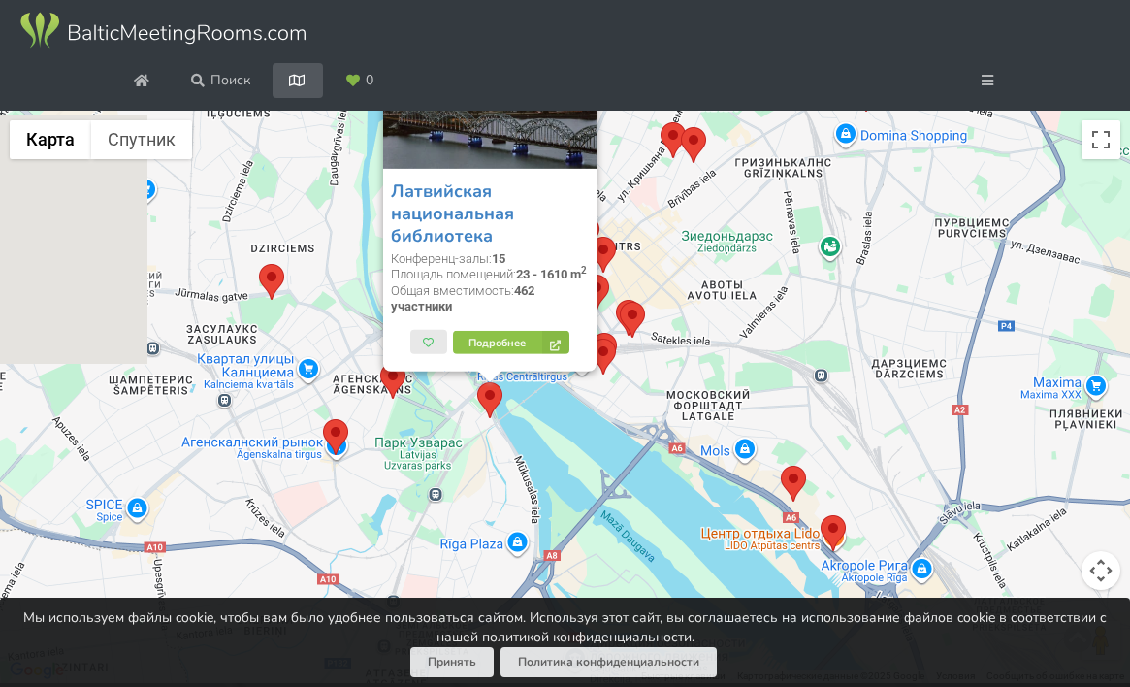
drag, startPoint x: 374, startPoint y: 462, endPoint x: 548, endPoint y: 414, distance: 180.0
click at [548, 414] on div "Латвийская национальная библиотека Конференц-залы: 15 Площадь помещений: 23 - 1…" at bounding box center [565, 397] width 1130 height 573
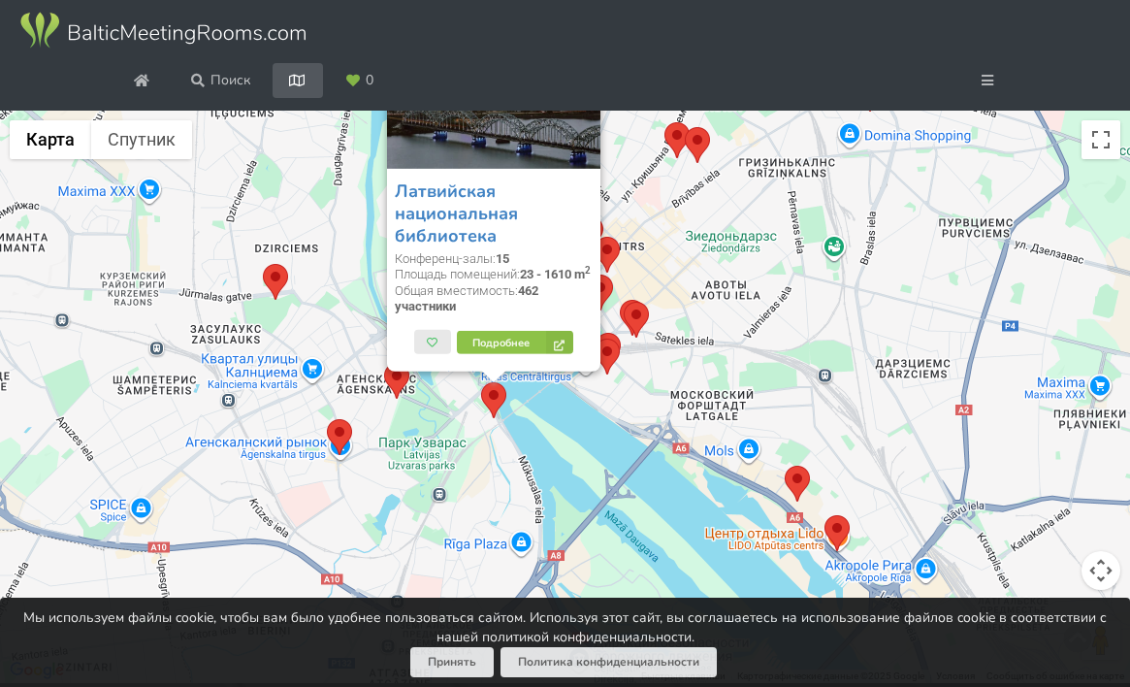
click at [327, 419] on area at bounding box center [327, 419] width 0 height 0
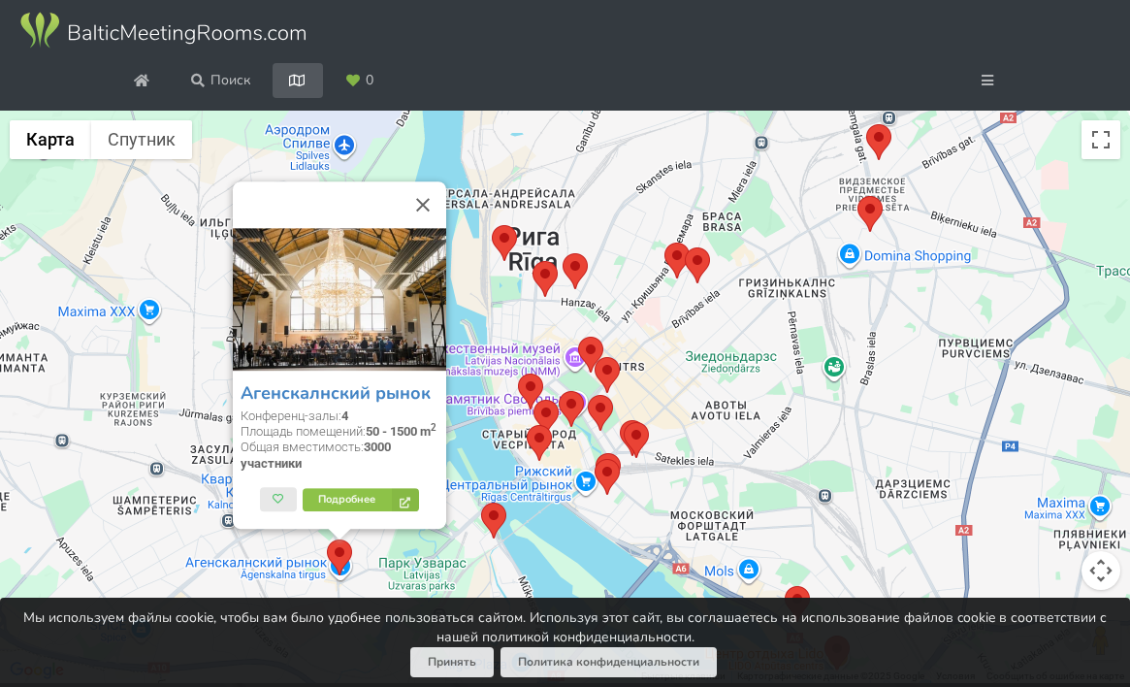
click at [485, 461] on div "Агенскалнский рынок Конференц-залы: 4 Площадь помещений: 50 - 1500 m 2 Общая вм…" at bounding box center [565, 397] width 1130 height 573
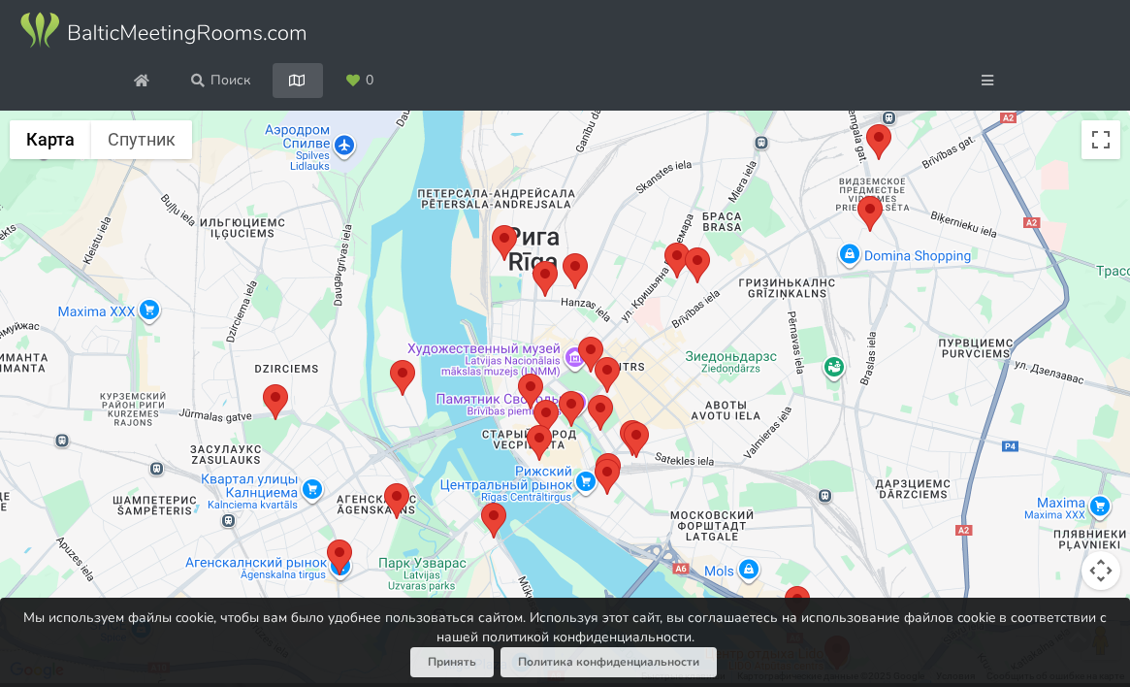
click at [384, 483] on area at bounding box center [384, 483] width 0 height 0
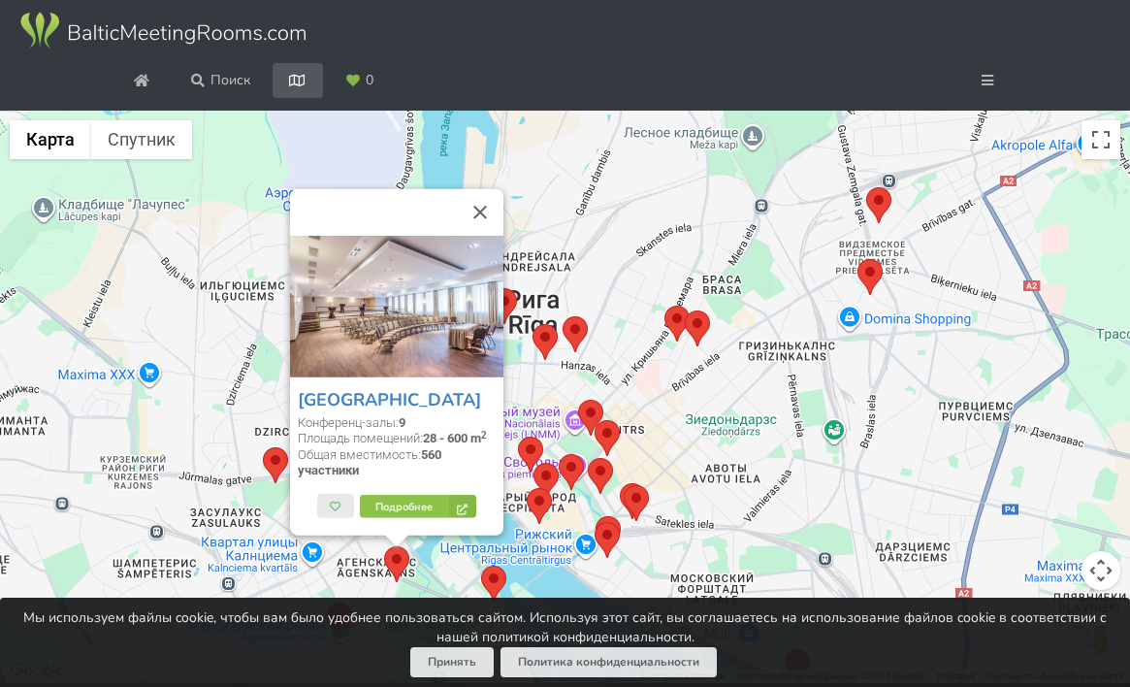
click at [167, 534] on div "Bellevue Park Hotel Riga Конференц-залы: 9 Площадь помещений: 28 - 600 m 2 Обща…" at bounding box center [565, 397] width 1130 height 573
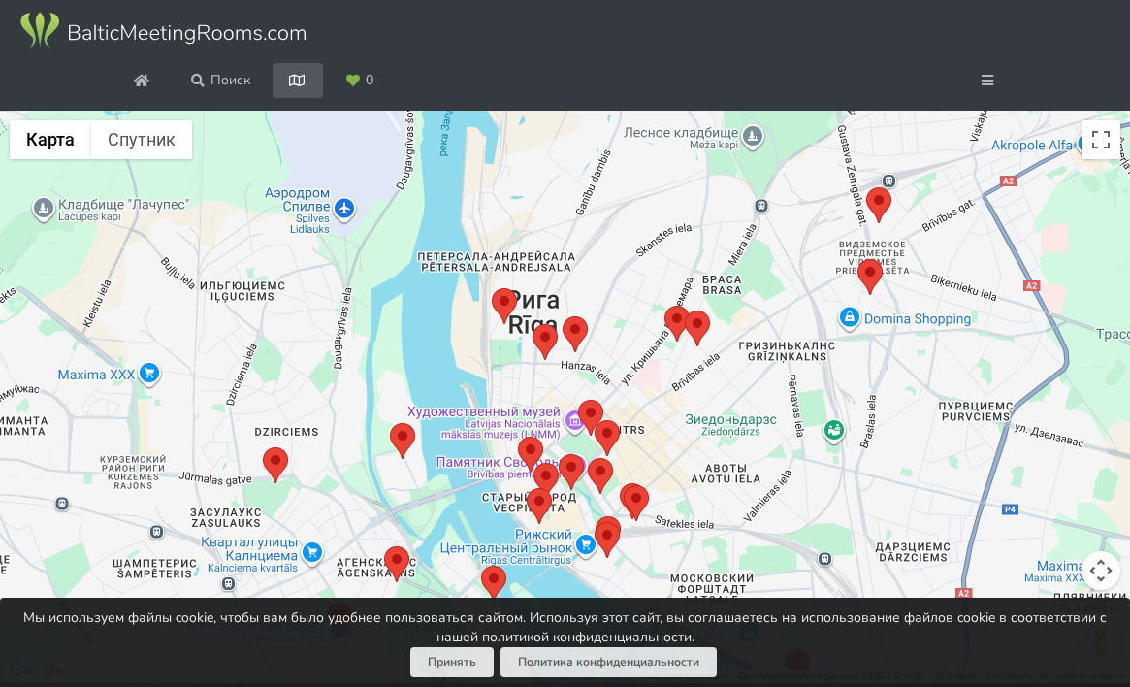
click at [263, 447] on area at bounding box center [263, 447] width 0 height 0
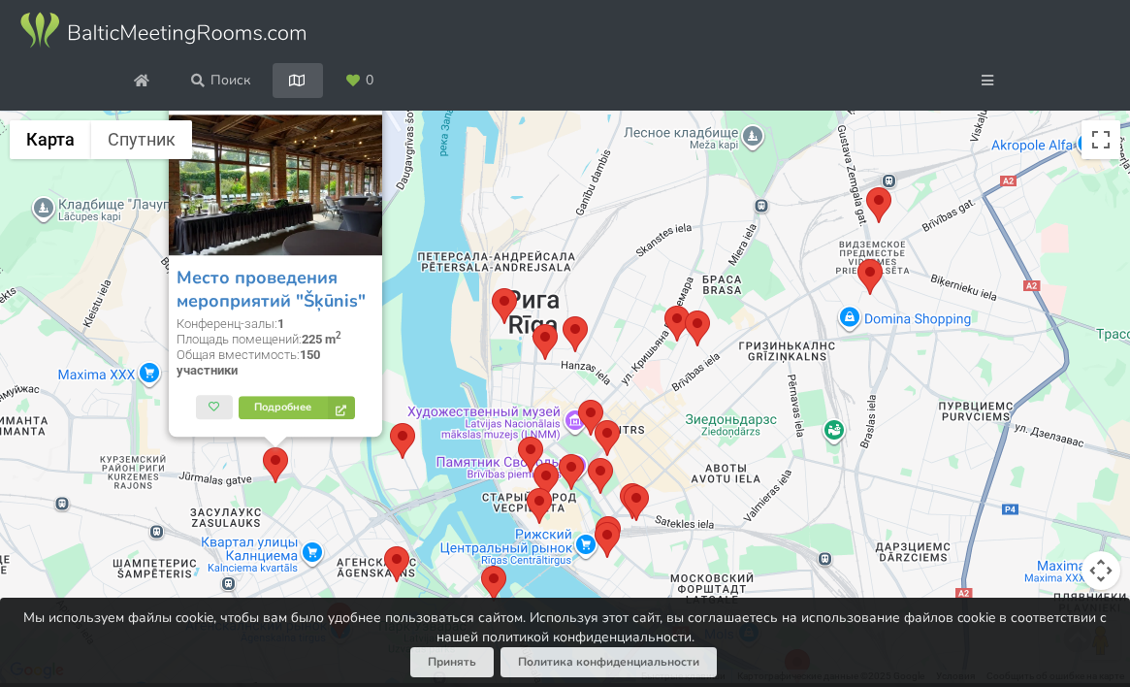
click at [390, 423] on area at bounding box center [390, 423] width 0 height 0
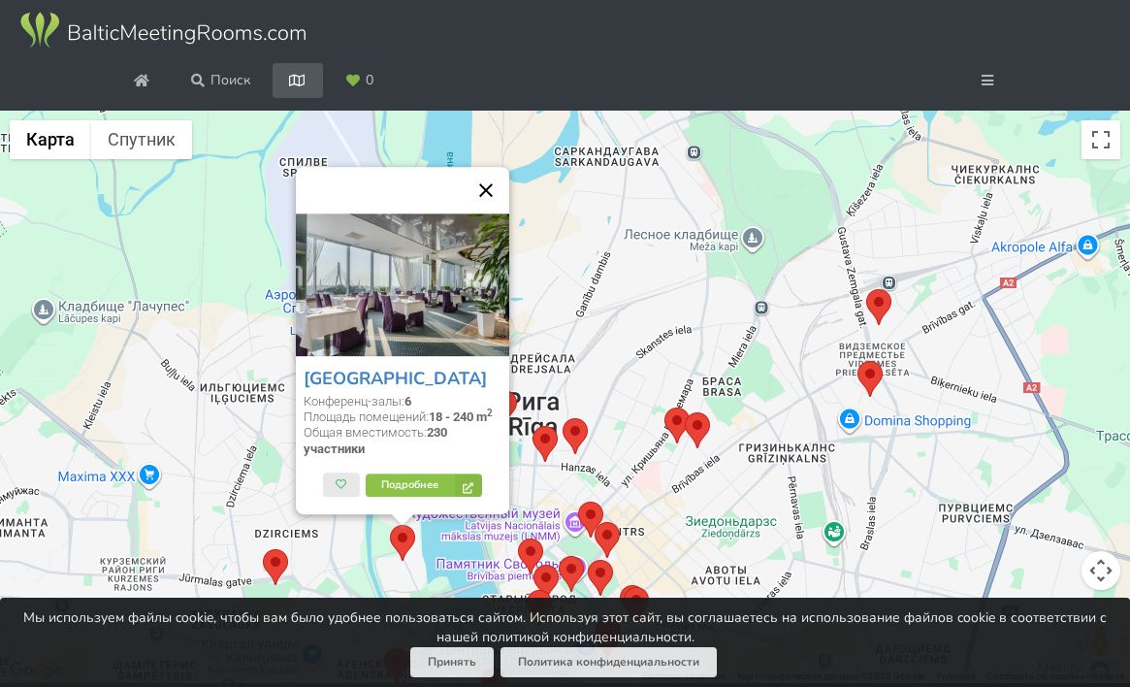
click at [489, 192] on button "Закрыть" at bounding box center [486, 190] width 47 height 47
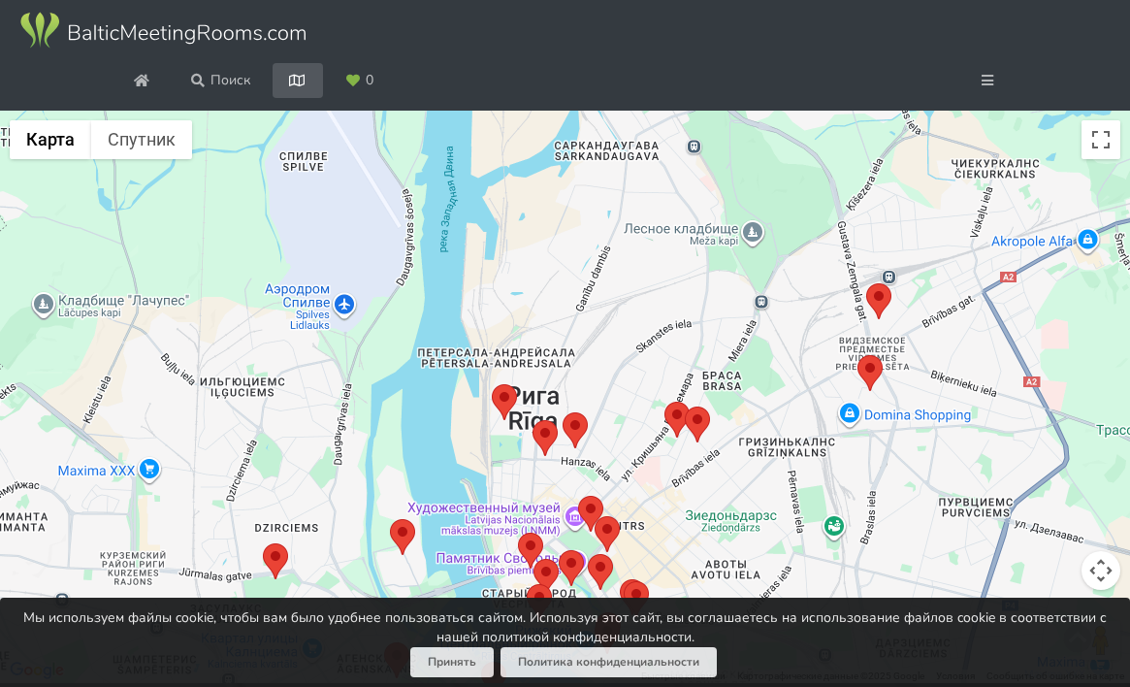
drag, startPoint x: 470, startPoint y: 387, endPoint x: 490, endPoint y: 158, distance: 229.7
click at [490, 158] on div "Для навигации используйте клавиши со стрелками." at bounding box center [565, 397] width 1130 height 573
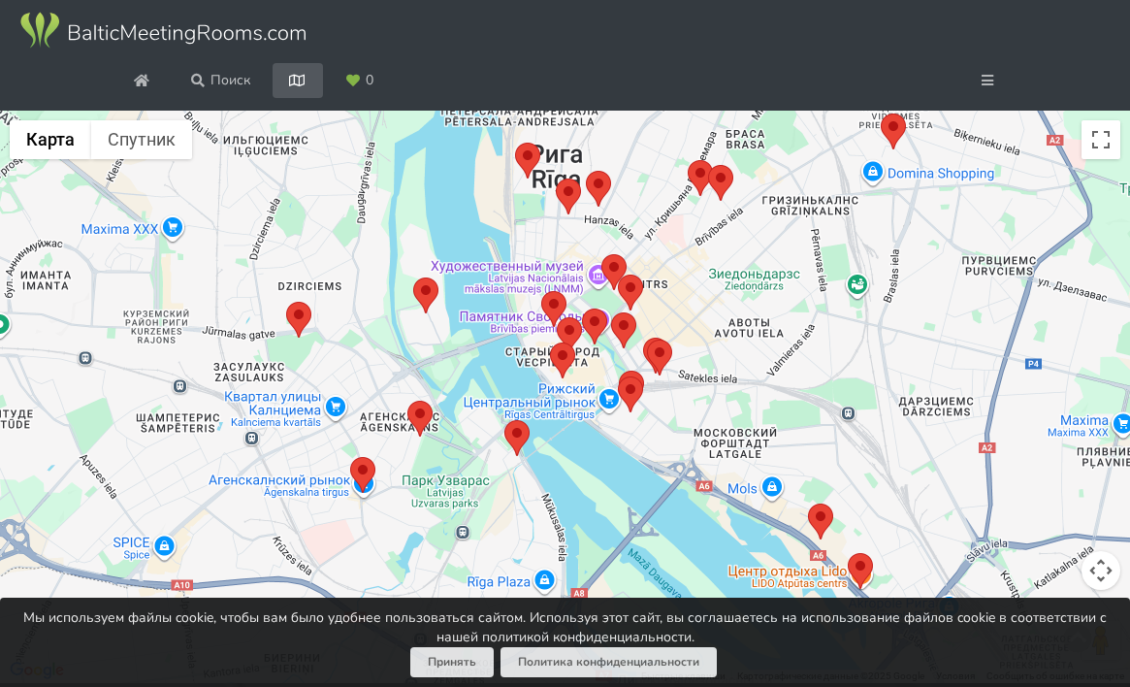
click at [413, 277] on area at bounding box center [413, 277] width 0 height 0
